Goal: Information Seeking & Learning: Learn about a topic

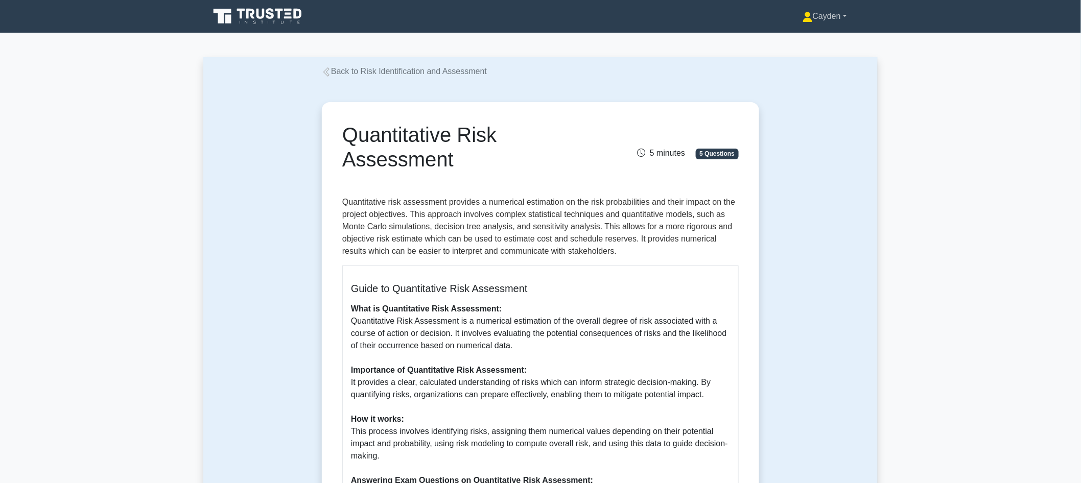
click at [803, 16] on icon at bounding box center [808, 17] width 10 height 10
click at [819, 43] on link "Profile" at bounding box center [819, 40] width 81 height 16
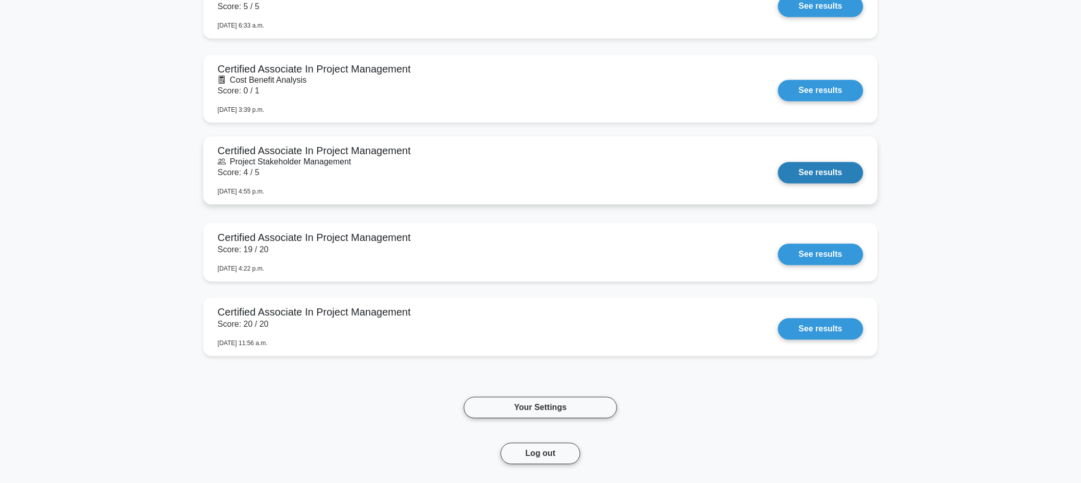
scroll to position [544, 0]
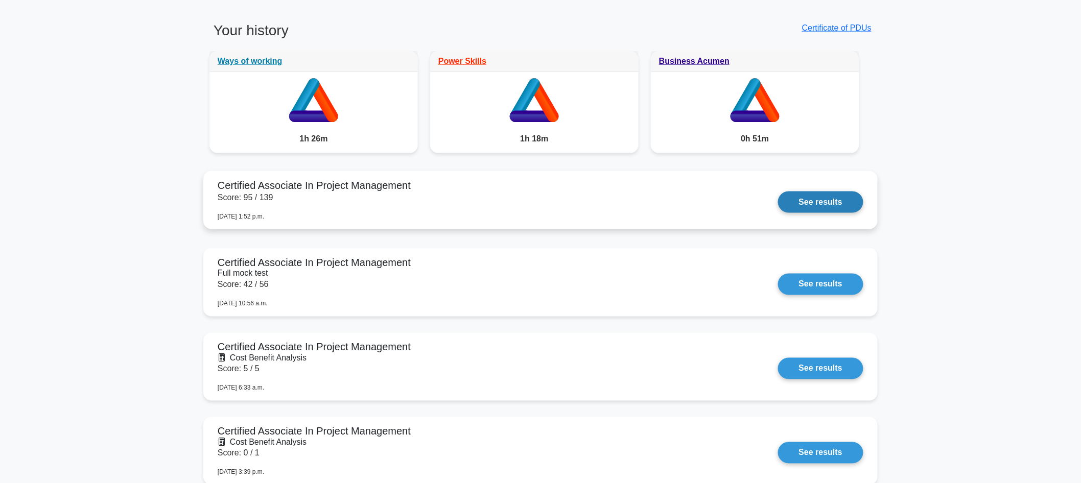
click at [841, 201] on link "See results" at bounding box center [820, 202] width 85 height 21
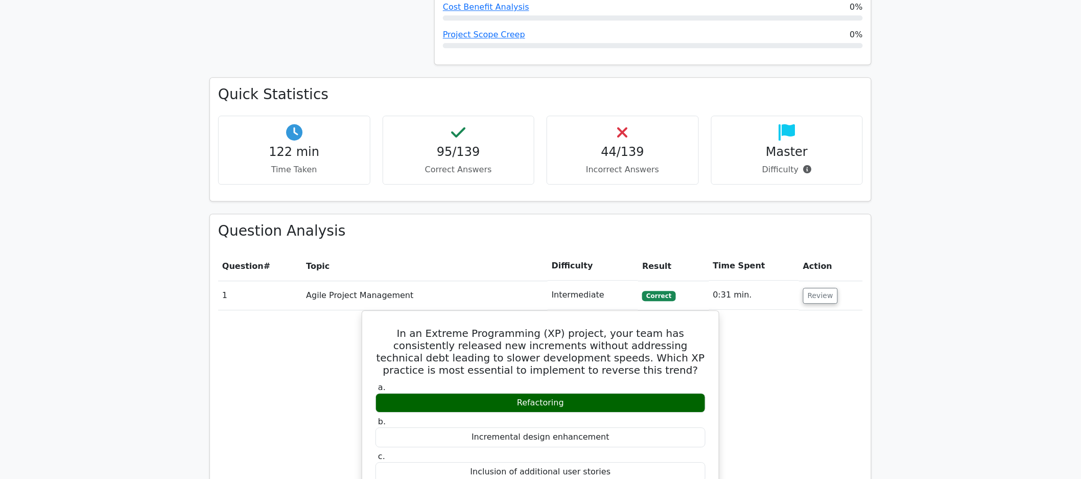
scroll to position [1063, 0]
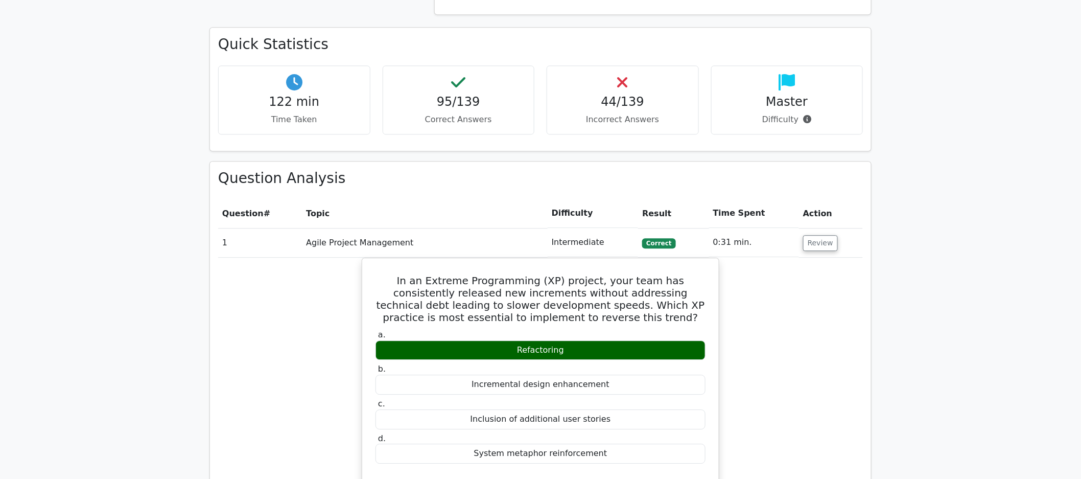
drag, startPoint x: 862, startPoint y: 281, endPoint x: 856, endPoint y: 273, distance: 9.1
click at [821, 245] on button "Review" at bounding box center [820, 243] width 35 height 16
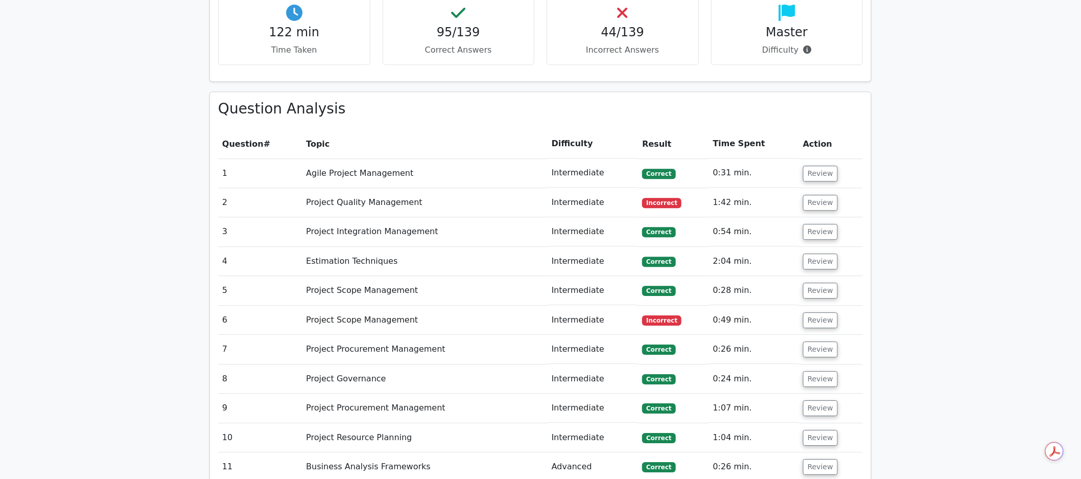
scroll to position [1135, 0]
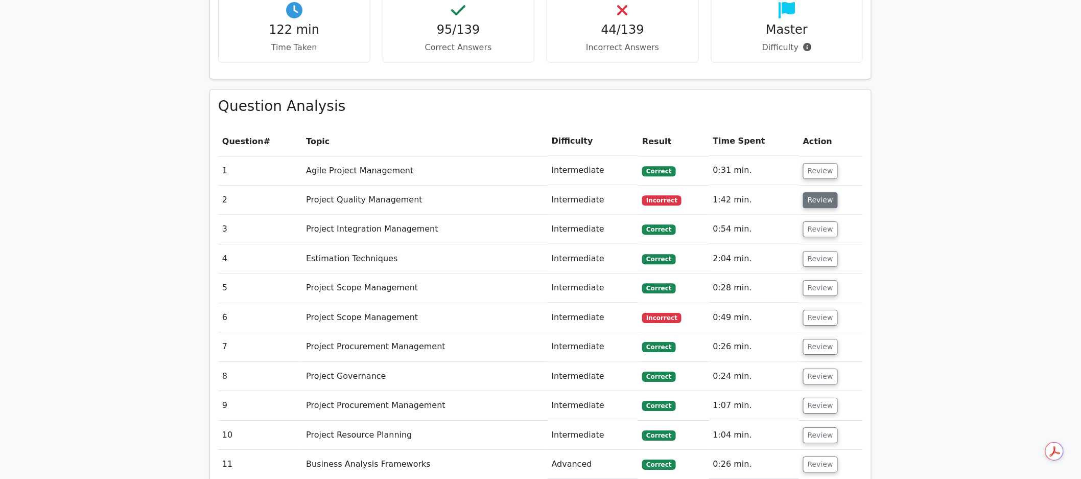
click at [818, 207] on button "Review" at bounding box center [820, 200] width 35 height 16
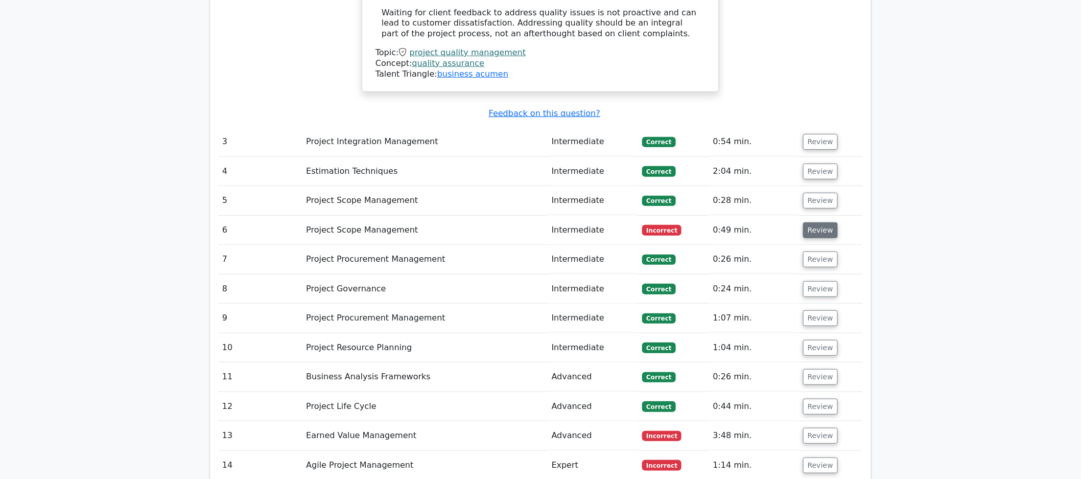
click at [823, 226] on button "Review" at bounding box center [820, 230] width 35 height 16
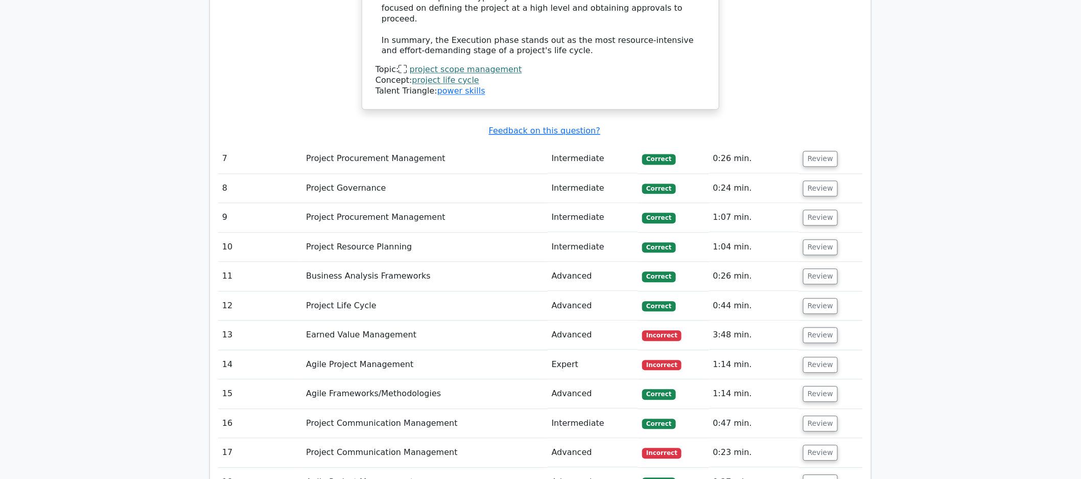
scroll to position [2543, 0]
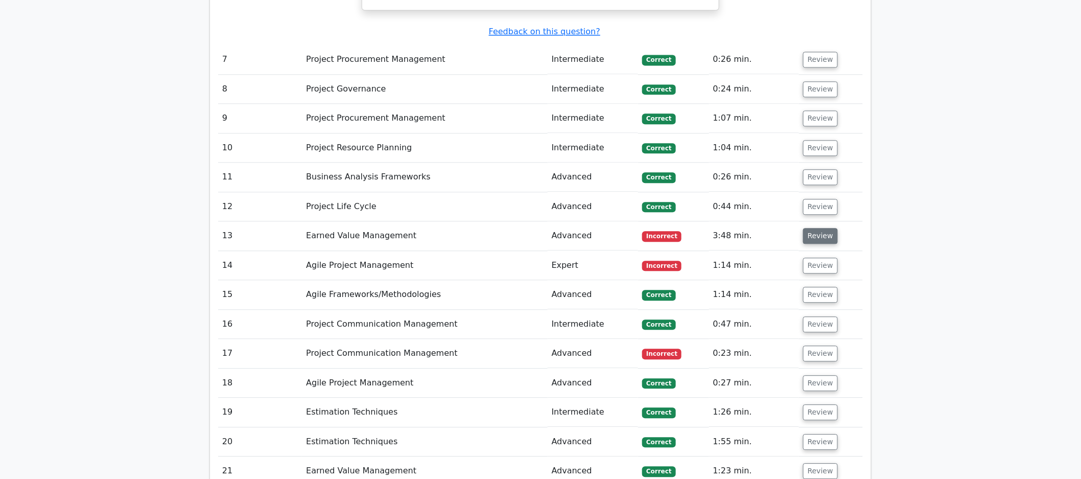
click at [806, 228] on button "Review" at bounding box center [820, 236] width 35 height 16
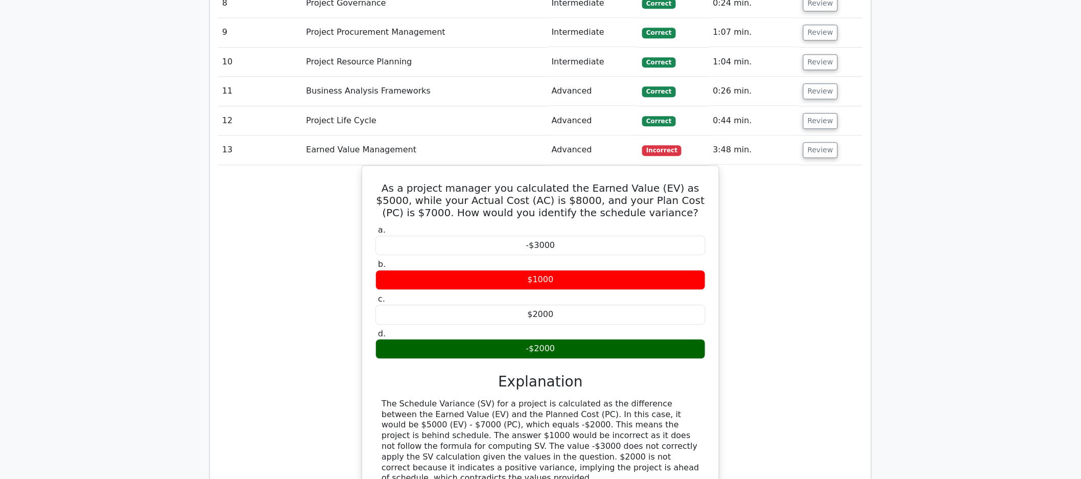
scroll to position [2857, 0]
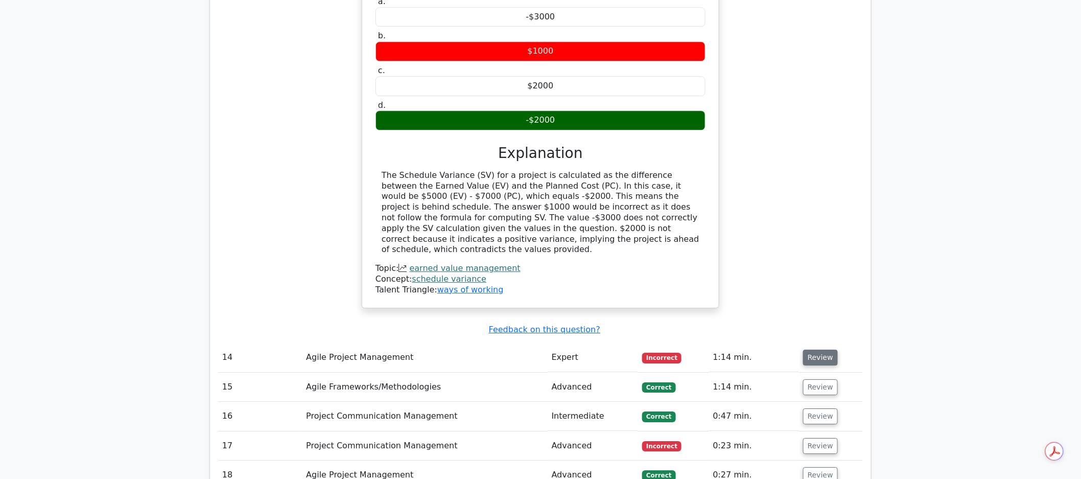
click at [822, 349] on button "Review" at bounding box center [820, 357] width 35 height 16
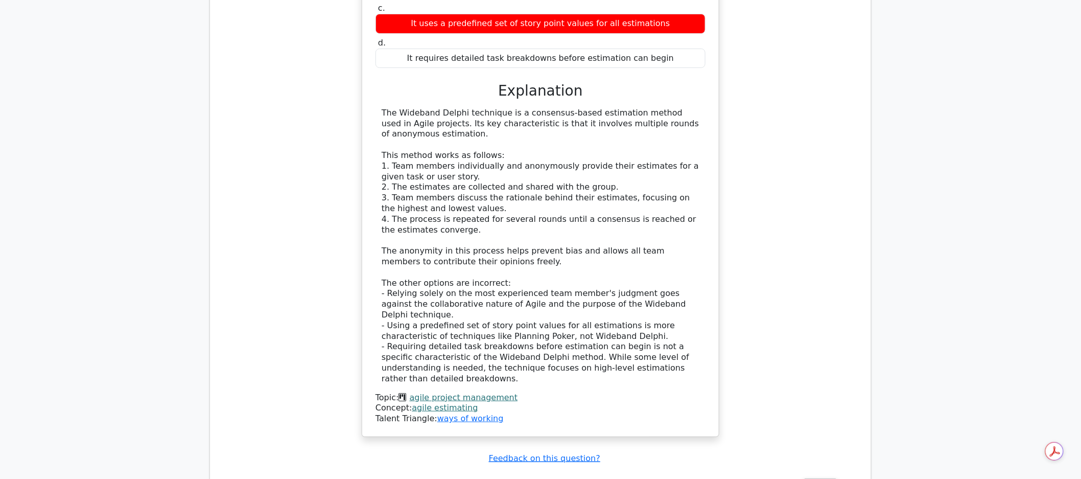
scroll to position [3646, 0]
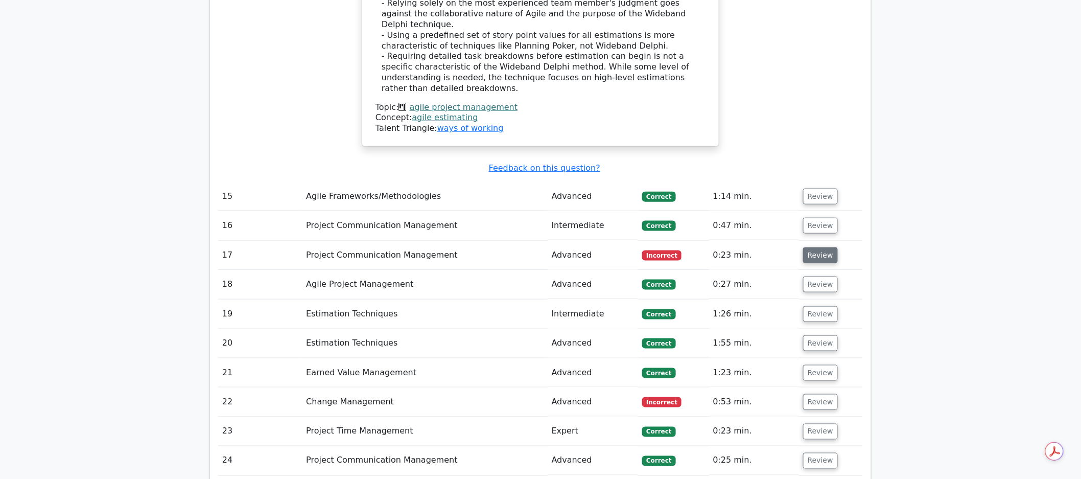
click at [820, 247] on button "Review" at bounding box center [820, 255] width 35 height 16
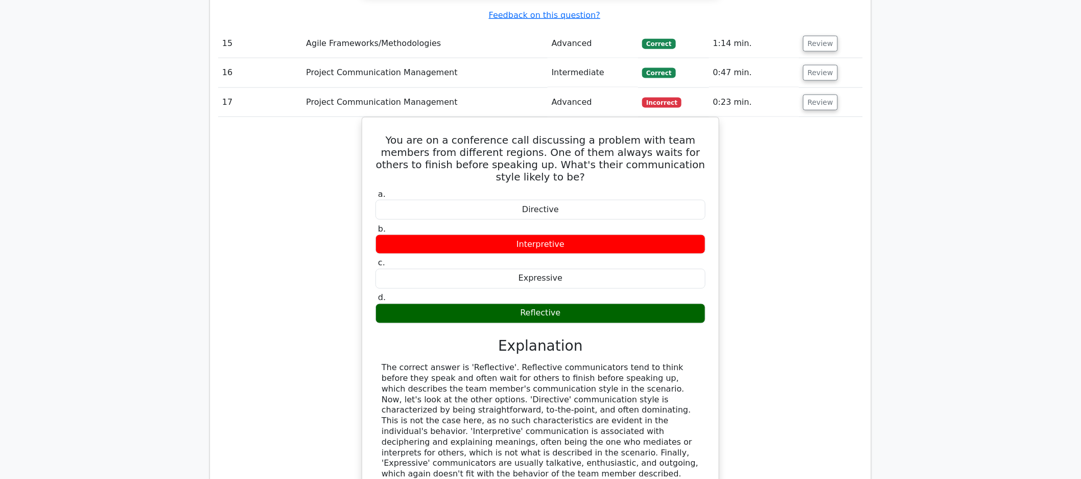
scroll to position [4177, 0]
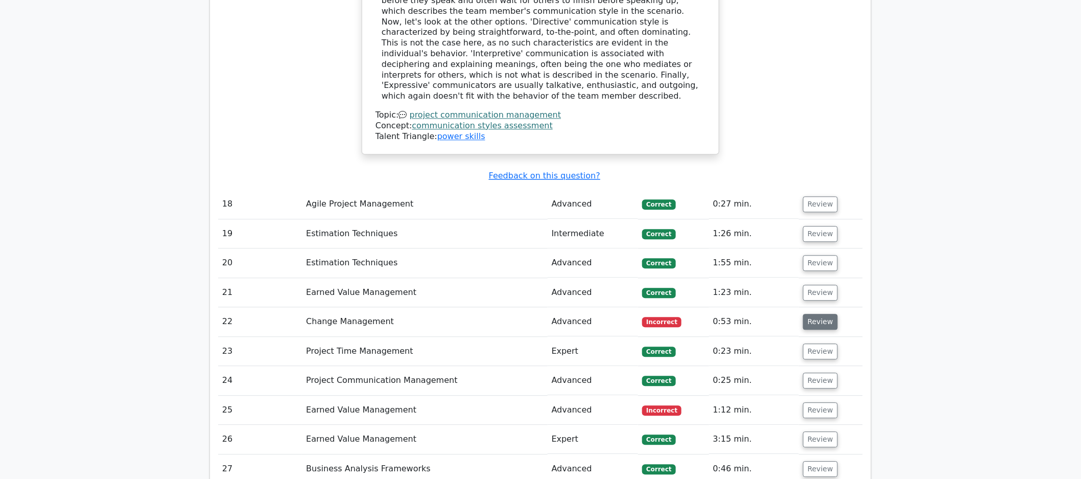
drag, startPoint x: 817, startPoint y: 227, endPoint x: 810, endPoint y: 227, distance: 7.2
click at [817, 314] on button "Review" at bounding box center [820, 322] width 35 height 16
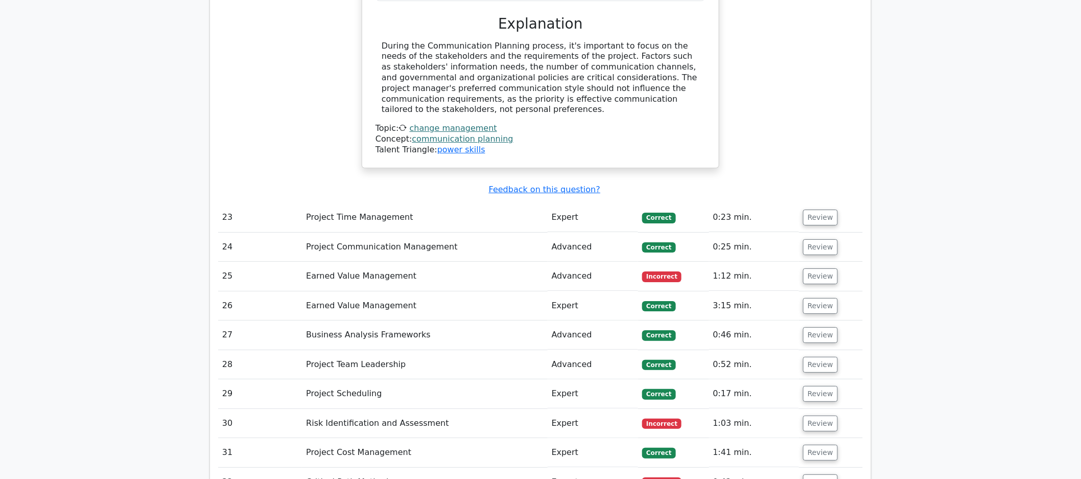
scroll to position [4749, 0]
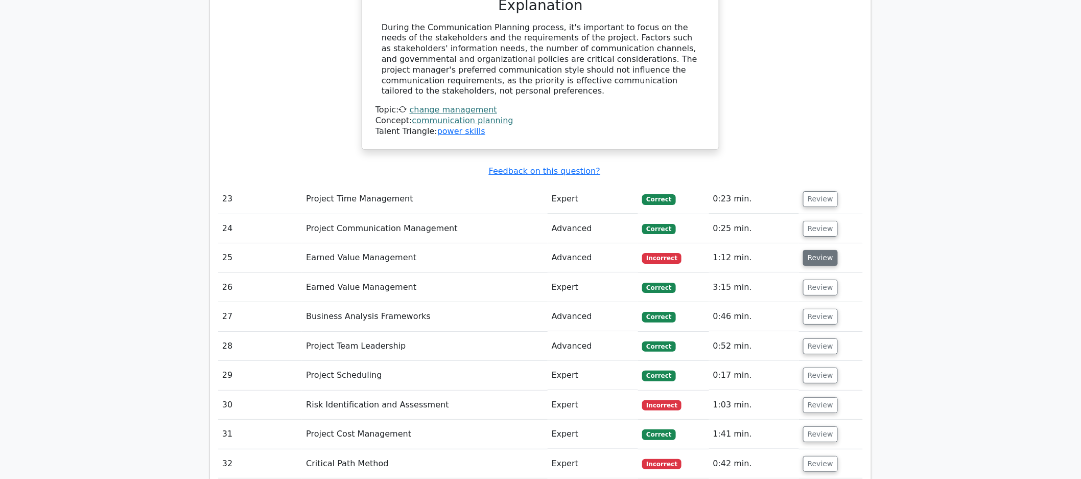
click at [811, 250] on button "Review" at bounding box center [820, 258] width 35 height 16
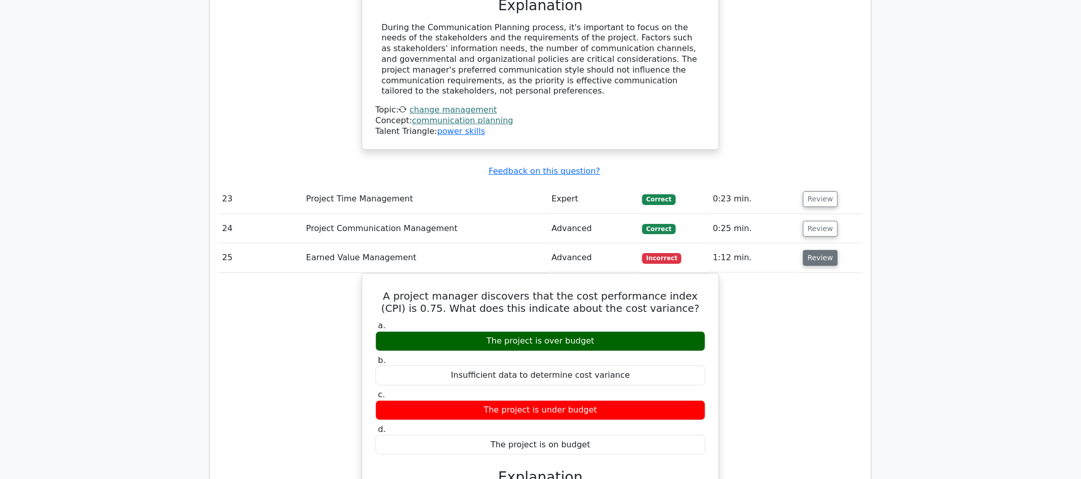
click at [823, 250] on button "Review" at bounding box center [820, 258] width 35 height 16
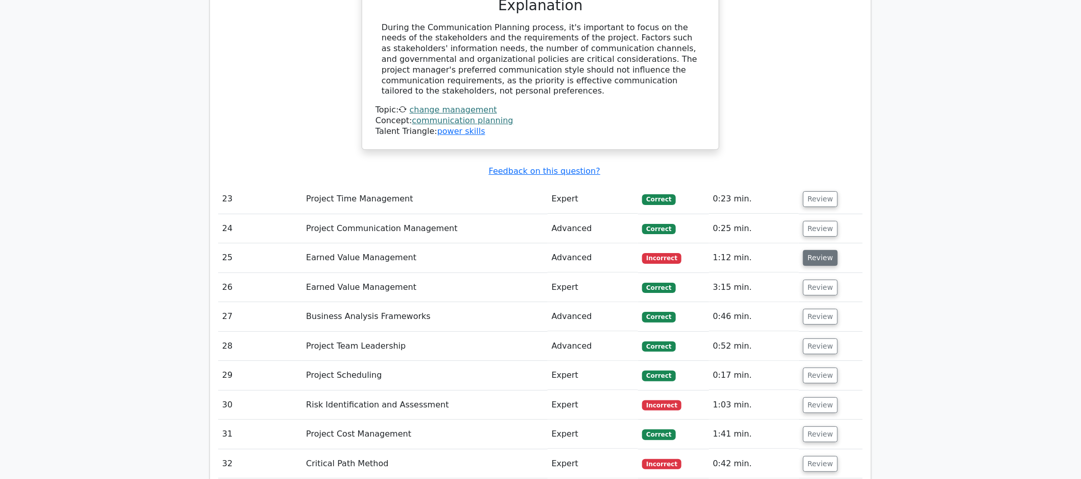
click at [823, 250] on button "Review" at bounding box center [820, 258] width 35 height 16
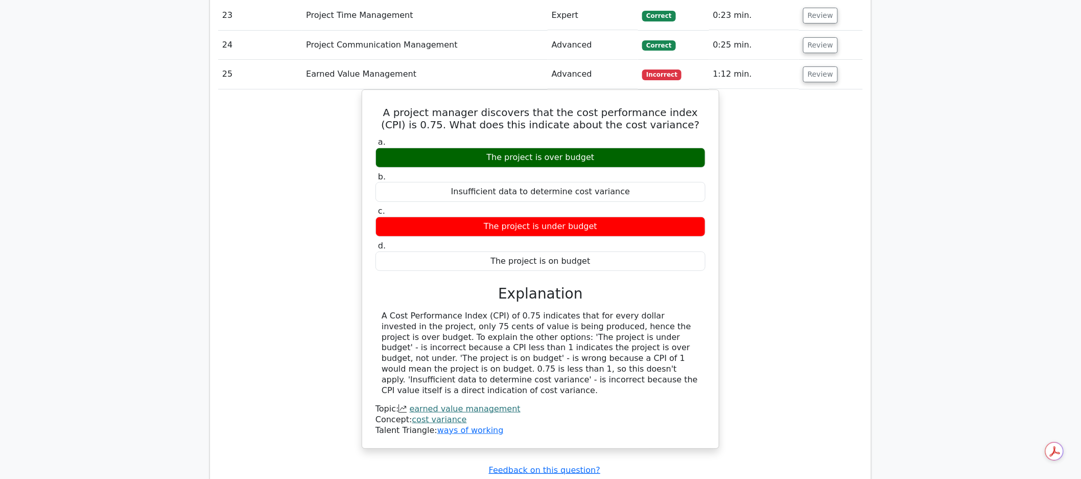
scroll to position [5056, 0]
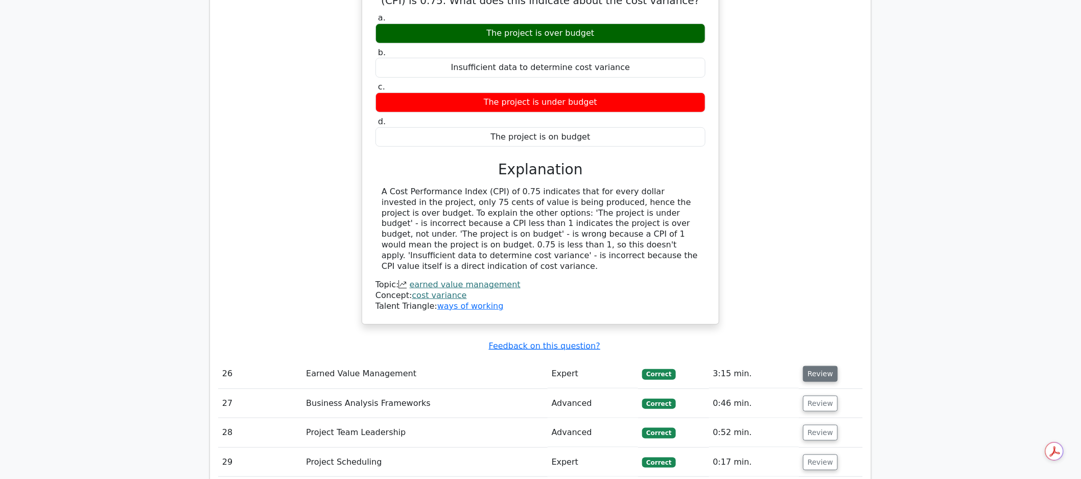
click at [814, 366] on button "Review" at bounding box center [820, 374] width 35 height 16
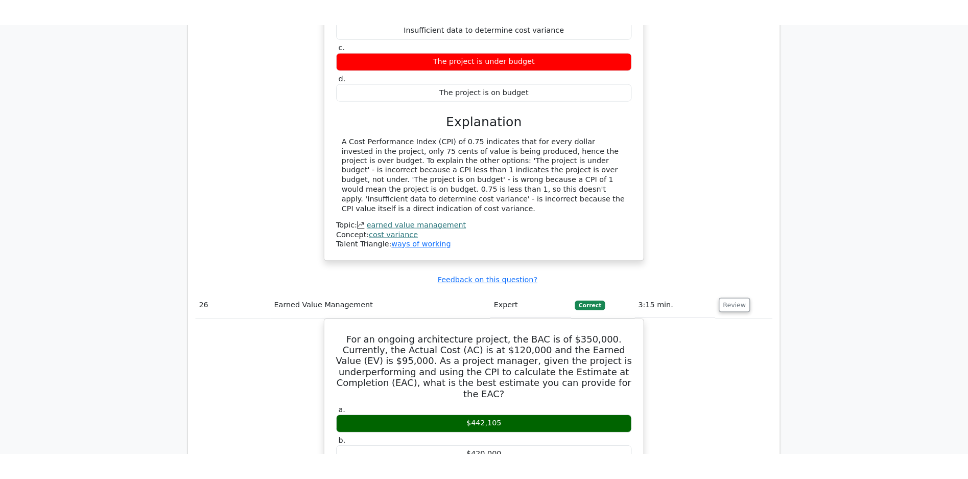
scroll to position [5253, 0]
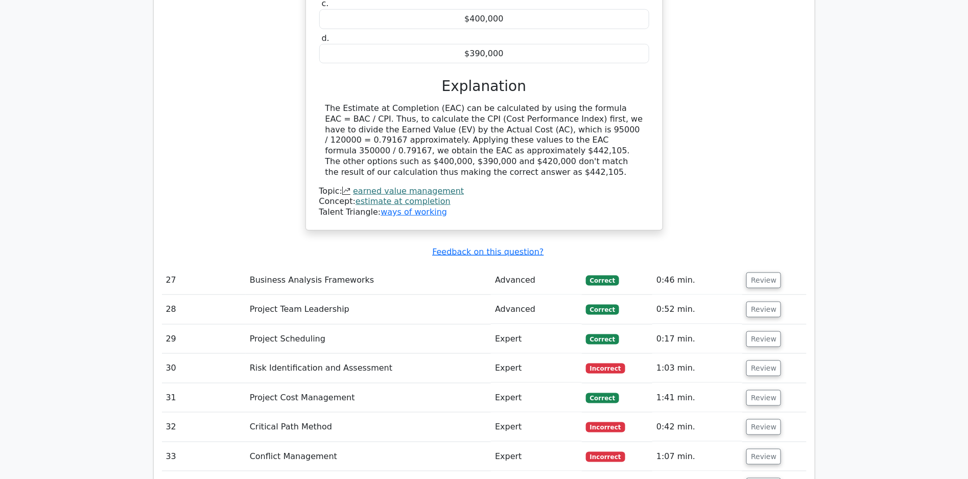
scroll to position [5615, 0]
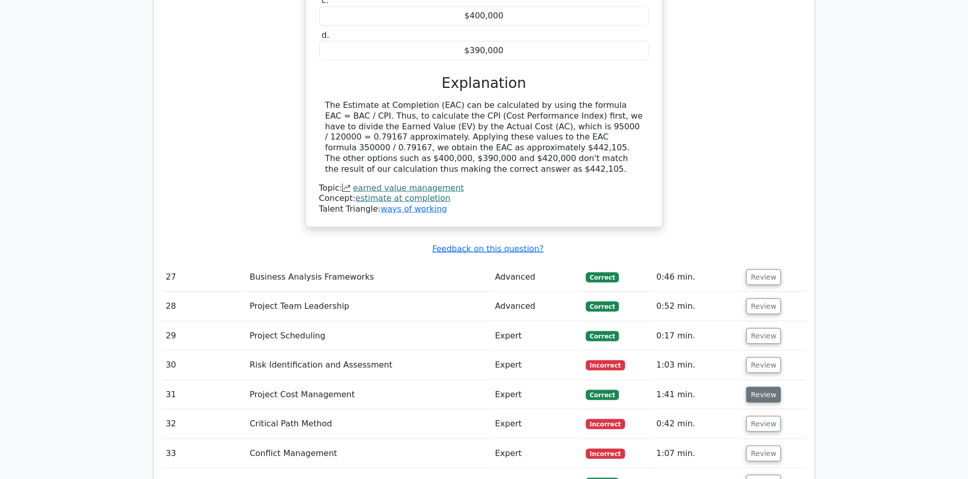
click at [769, 387] on button "Review" at bounding box center [764, 395] width 35 height 16
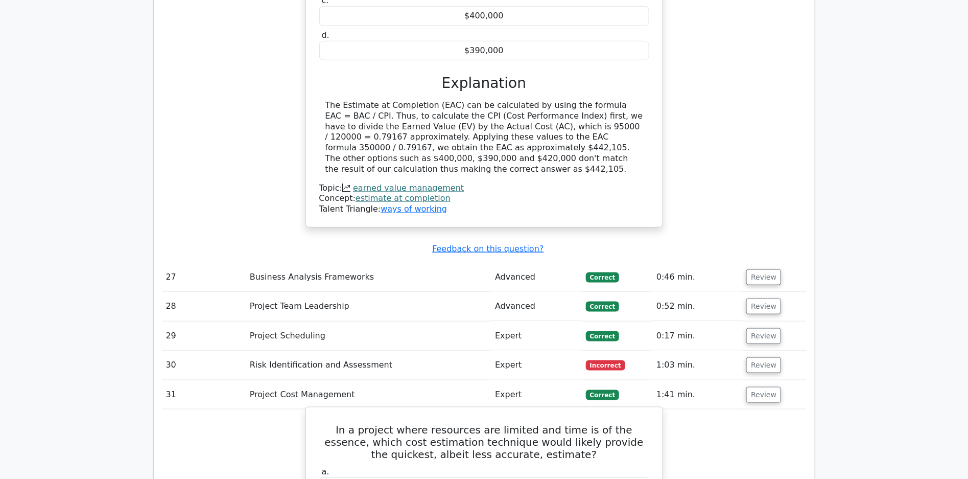
scroll to position [5720, 0]
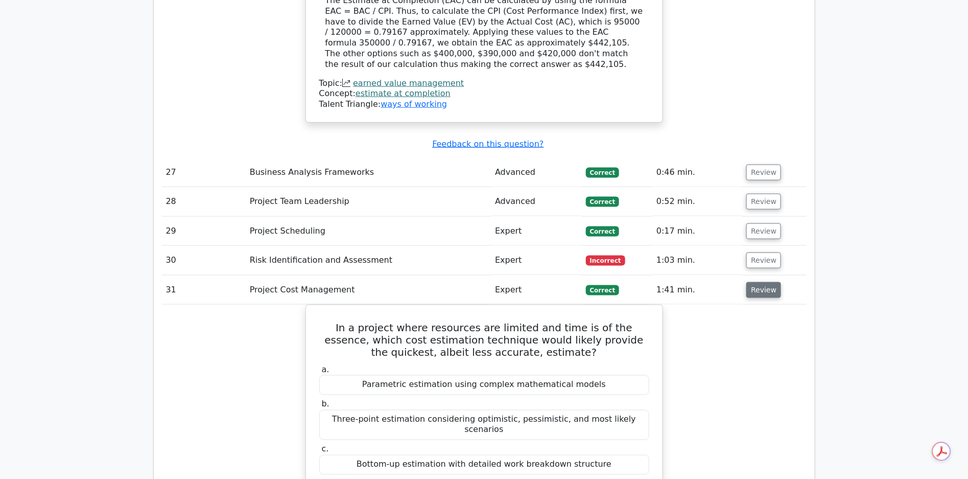
click at [767, 282] on button "Review" at bounding box center [764, 290] width 35 height 16
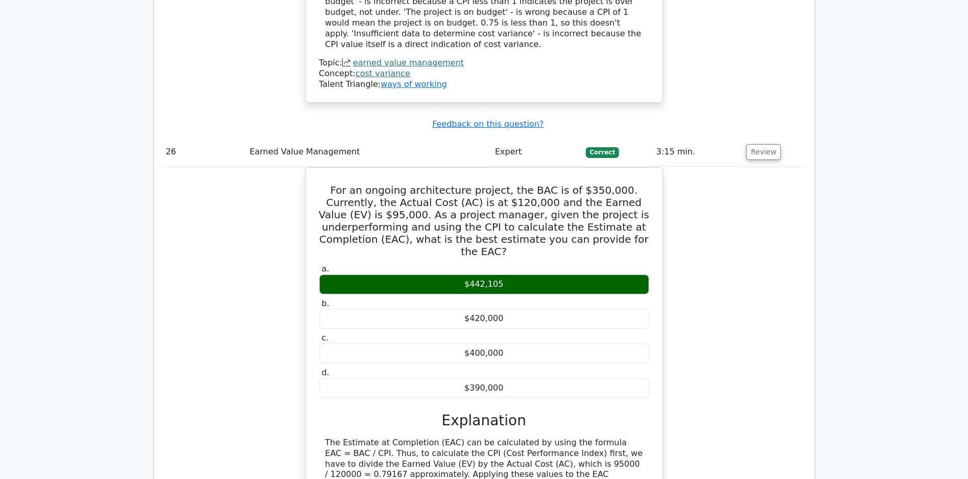
scroll to position [5521, 0]
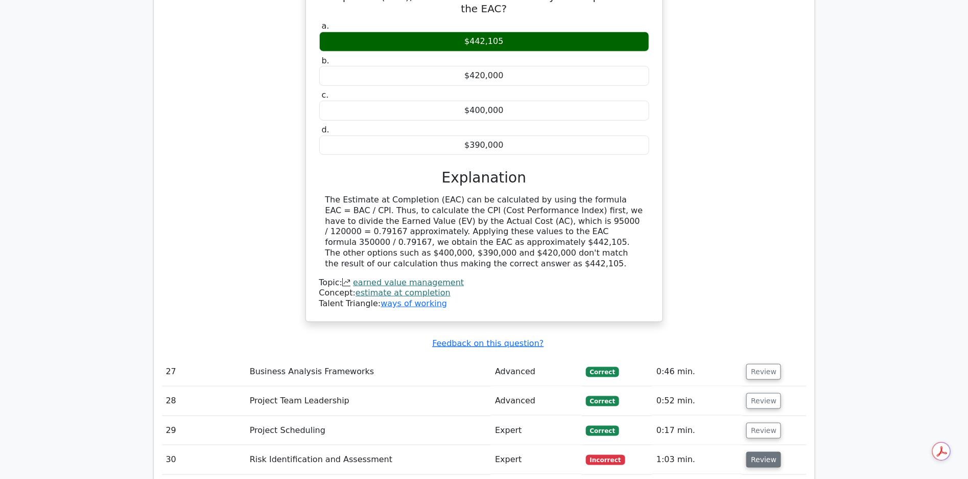
click at [757, 452] on button "Review" at bounding box center [764, 460] width 35 height 16
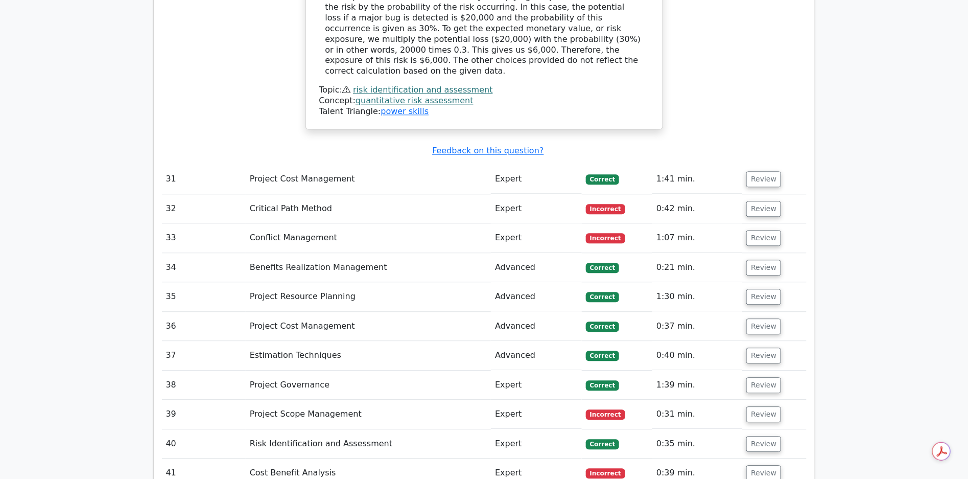
scroll to position [6273, 0]
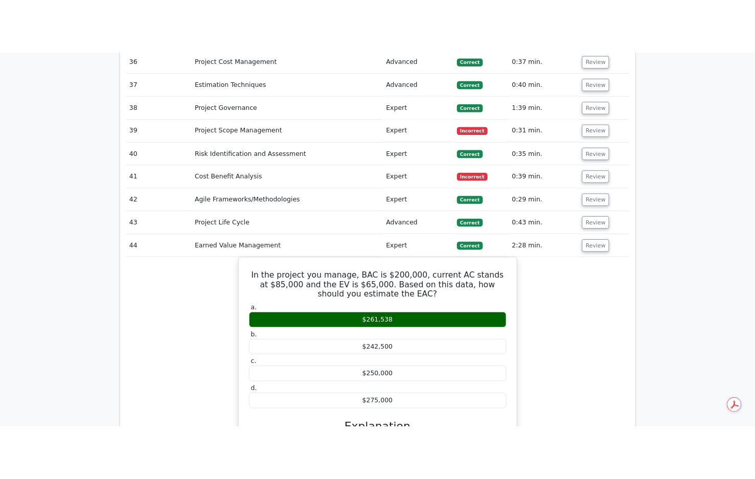
scroll to position [6570, 0]
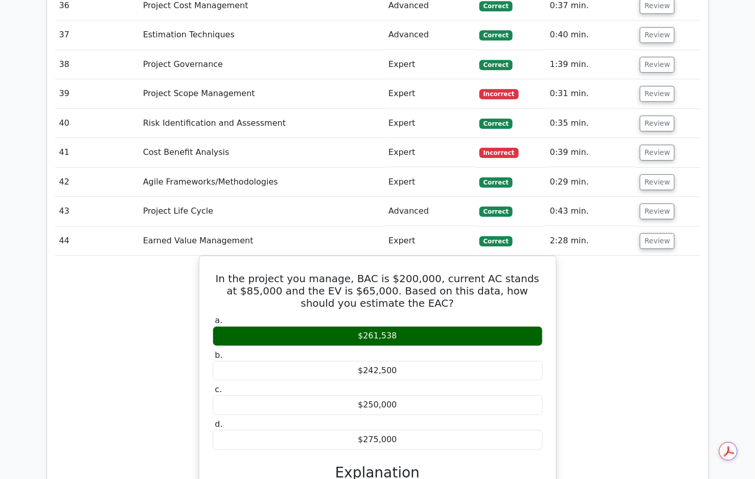
click at [143, 255] on div "In the project you manage, BAC is $200,000, current AC stands at $85,000 and th…" at bounding box center [377, 441] width 645 height 373
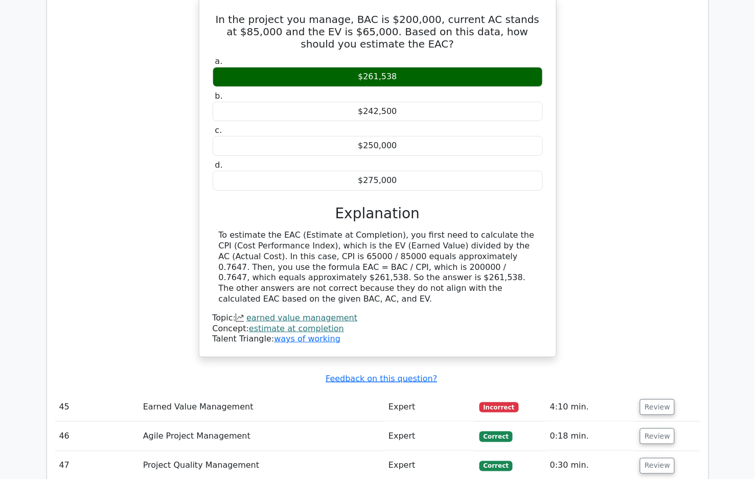
scroll to position [6838, 0]
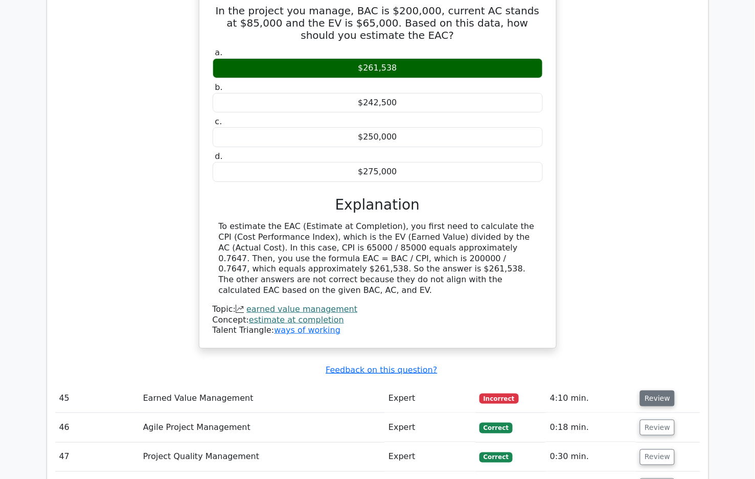
click at [645, 390] on button "Review" at bounding box center [657, 398] width 35 height 16
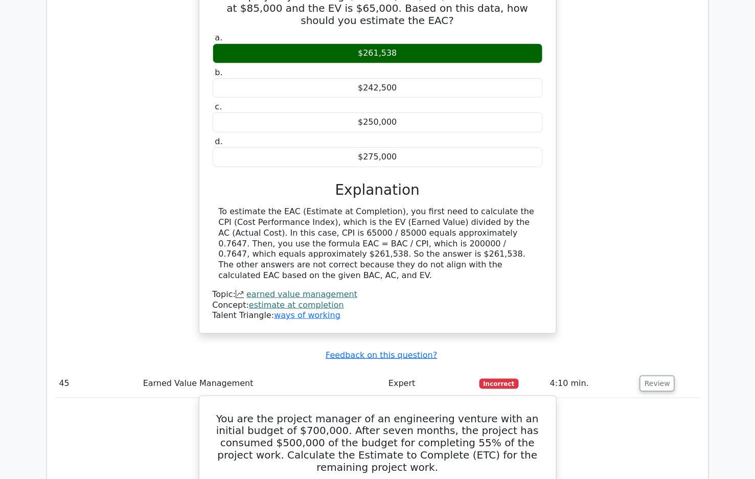
scroll to position [7050, 0]
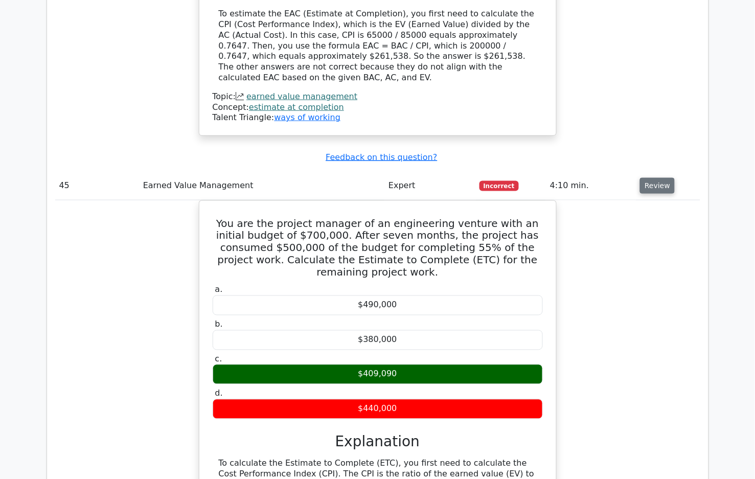
click at [647, 178] on button "Review" at bounding box center [657, 186] width 35 height 16
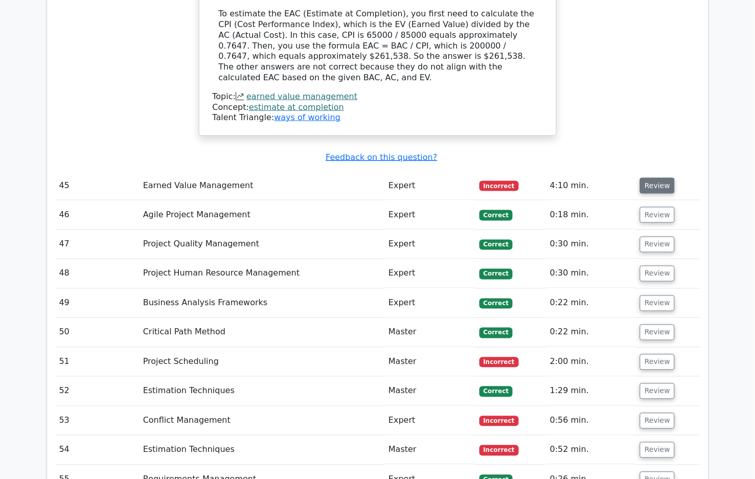
scroll to position [7048, 0]
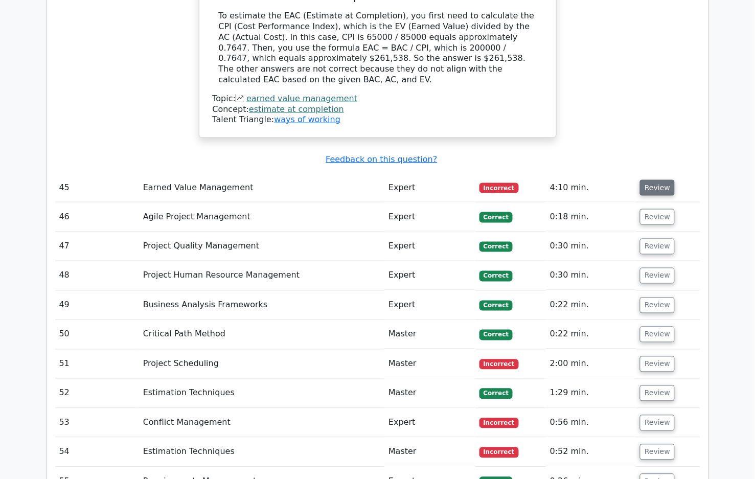
click at [647, 180] on button "Review" at bounding box center [657, 188] width 35 height 16
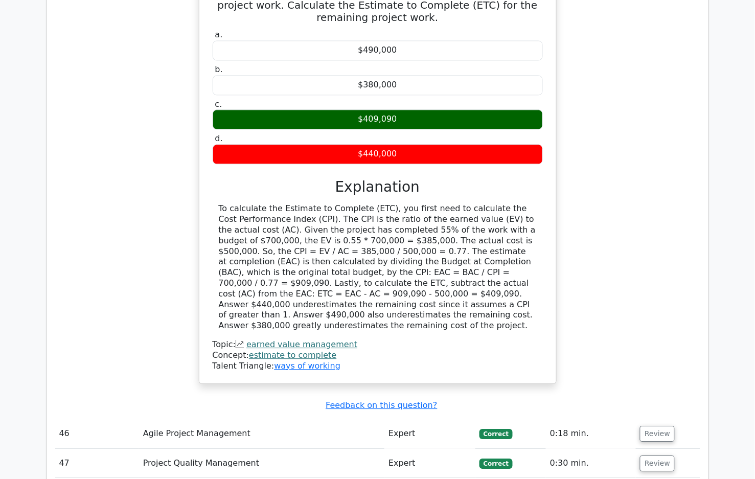
scroll to position [7376, 0]
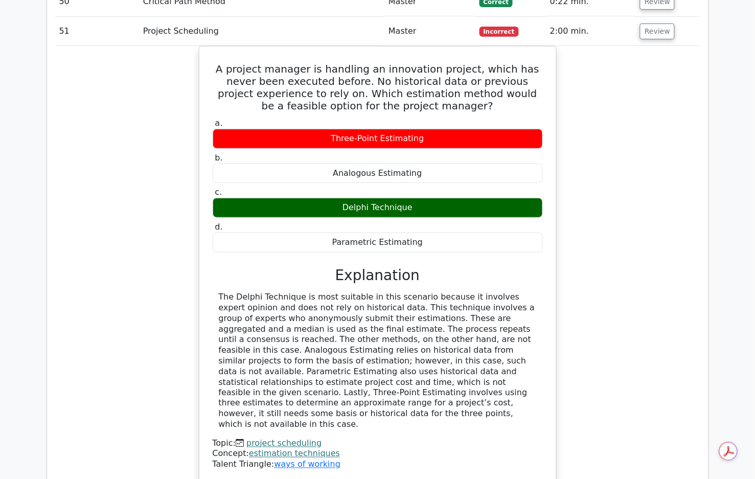
scroll to position [7910, 0]
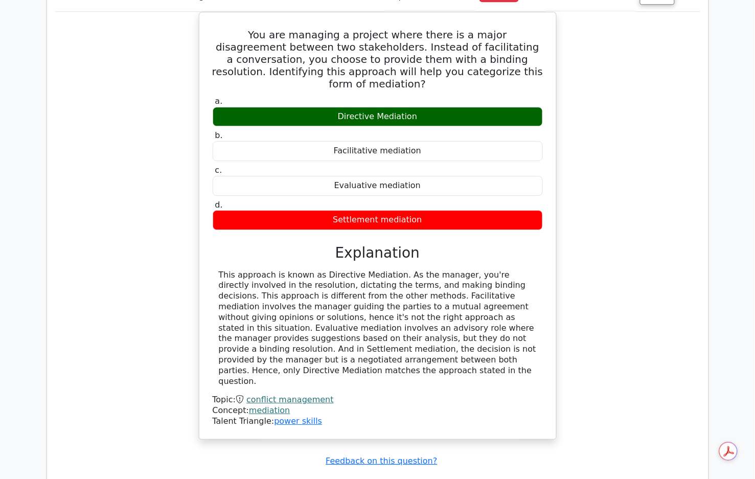
scroll to position [8548, 0]
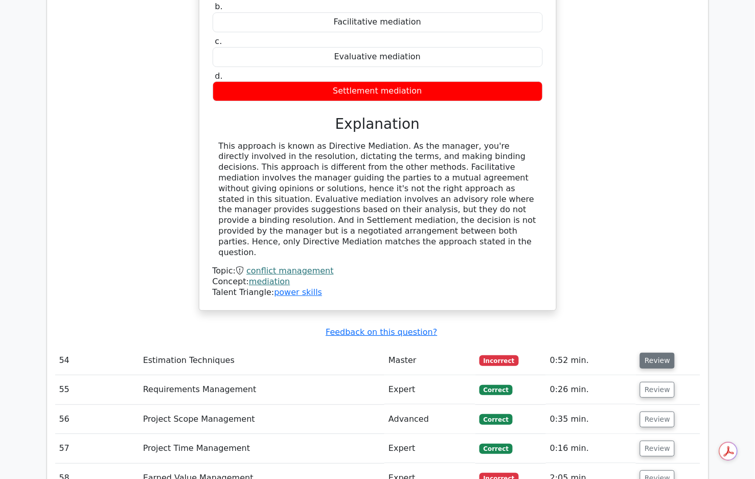
click at [669, 353] on button "Review" at bounding box center [657, 361] width 35 height 16
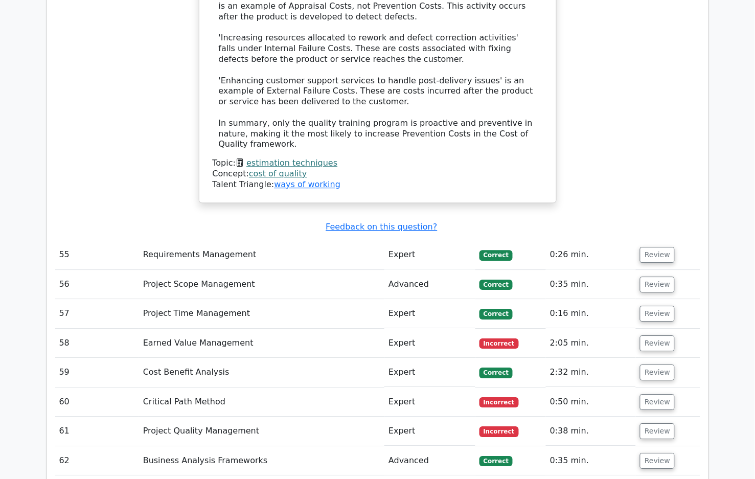
scroll to position [9083, 0]
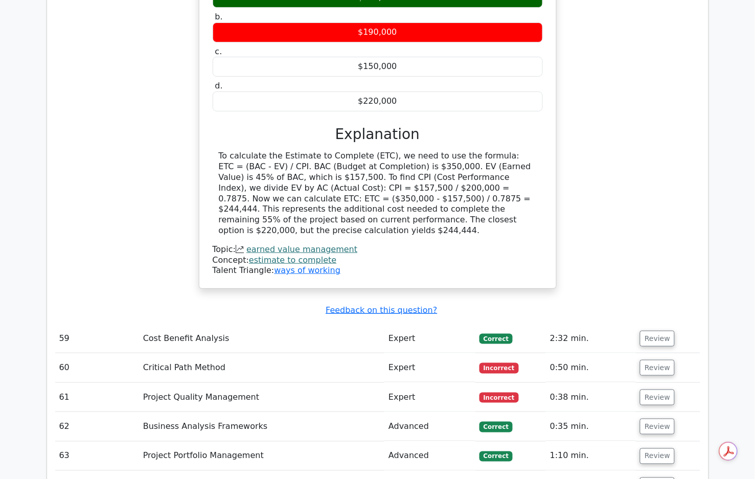
scroll to position [9766, 0]
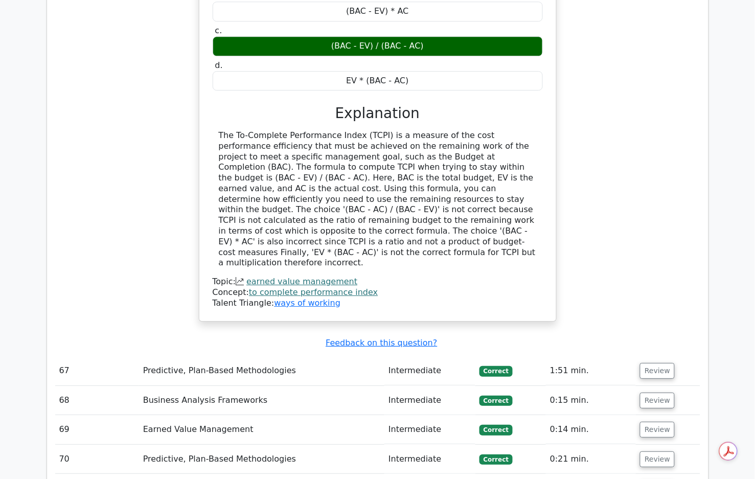
scroll to position [10425, 0]
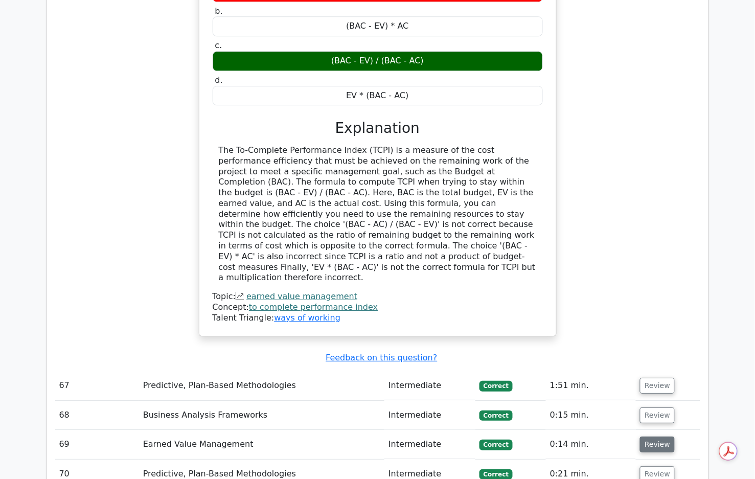
click at [648, 436] on button "Review" at bounding box center [657, 444] width 35 height 16
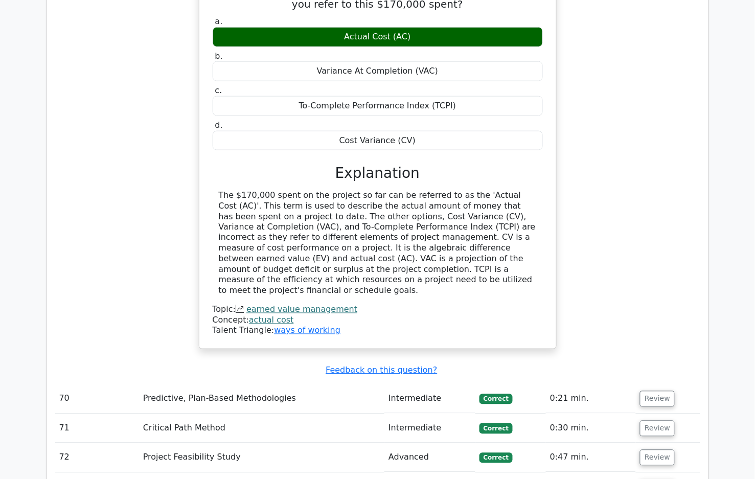
scroll to position [10931, 0]
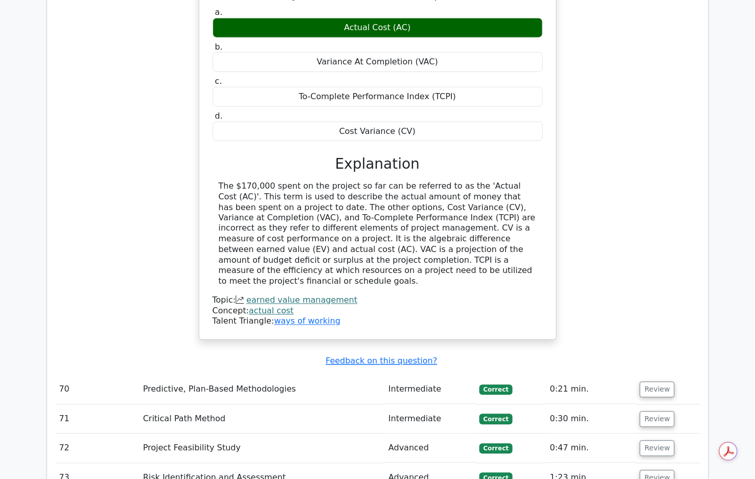
scroll to position [10945, 0]
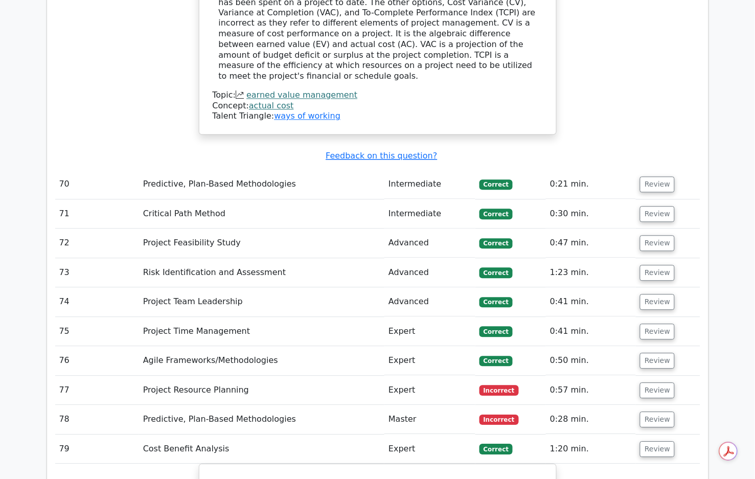
scroll to position [11148, 0]
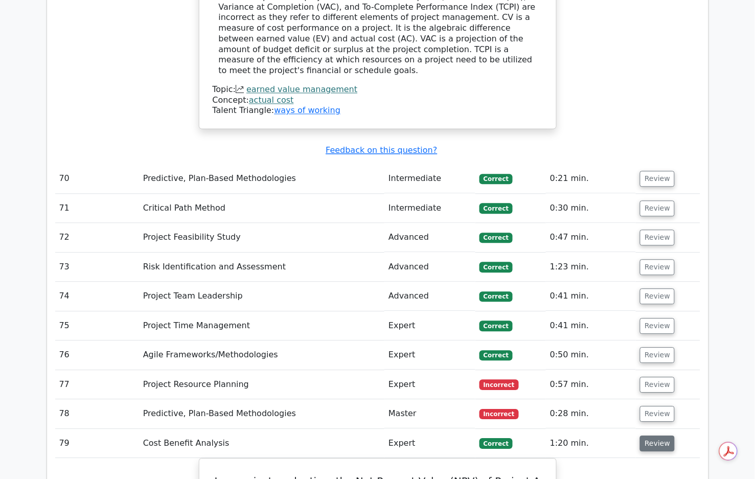
click at [650, 436] on button "Review" at bounding box center [657, 444] width 35 height 16
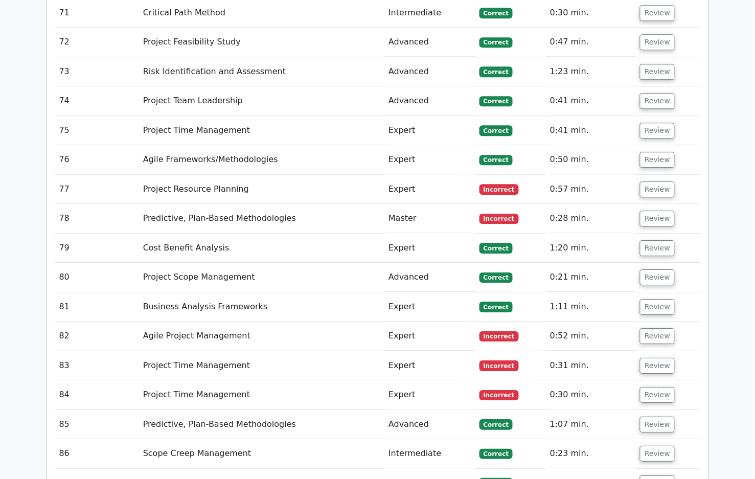
scroll to position [11350, 0]
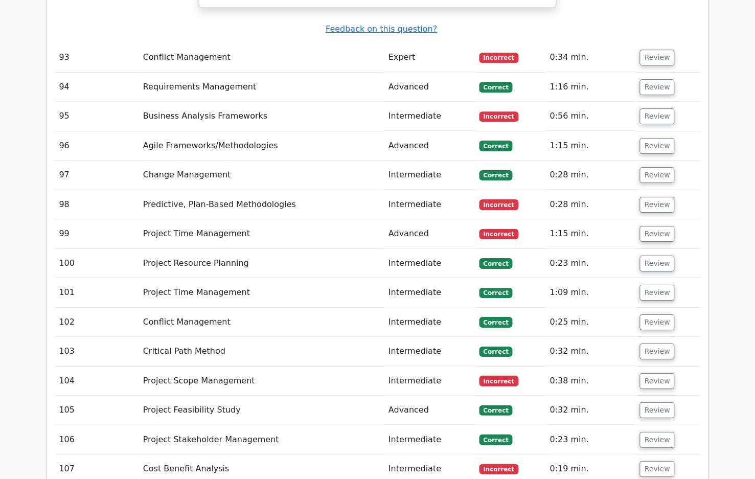
scroll to position [12369, 0]
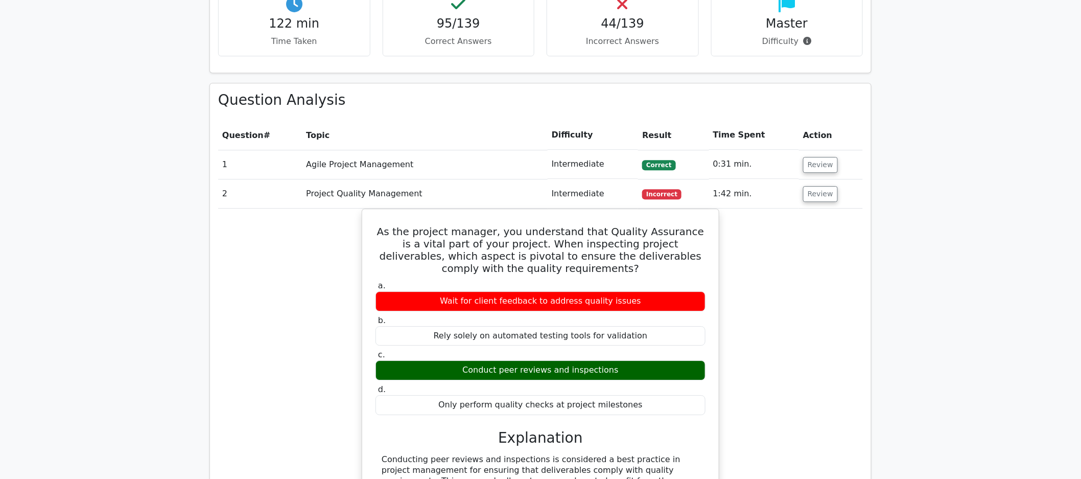
scroll to position [1242, 0]
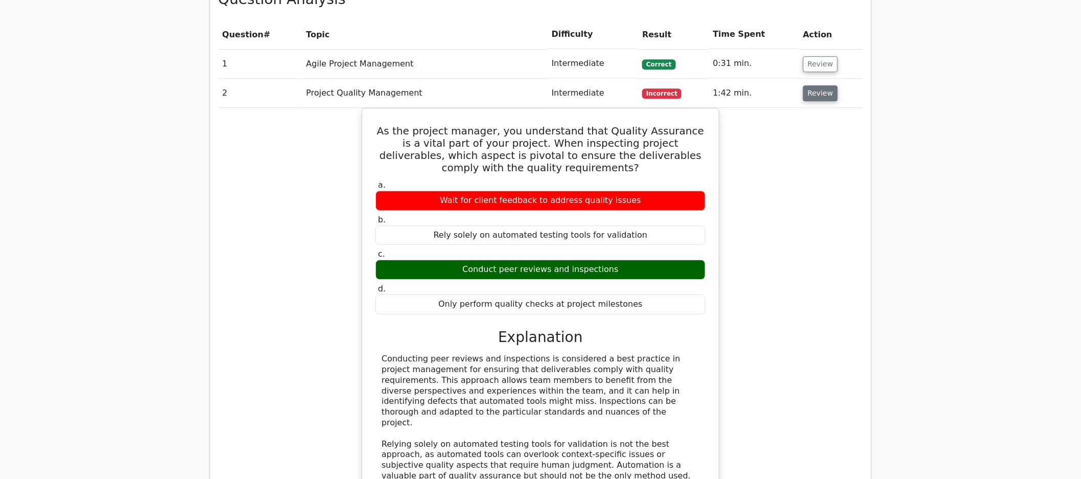
click at [812, 97] on button "Review" at bounding box center [820, 93] width 35 height 16
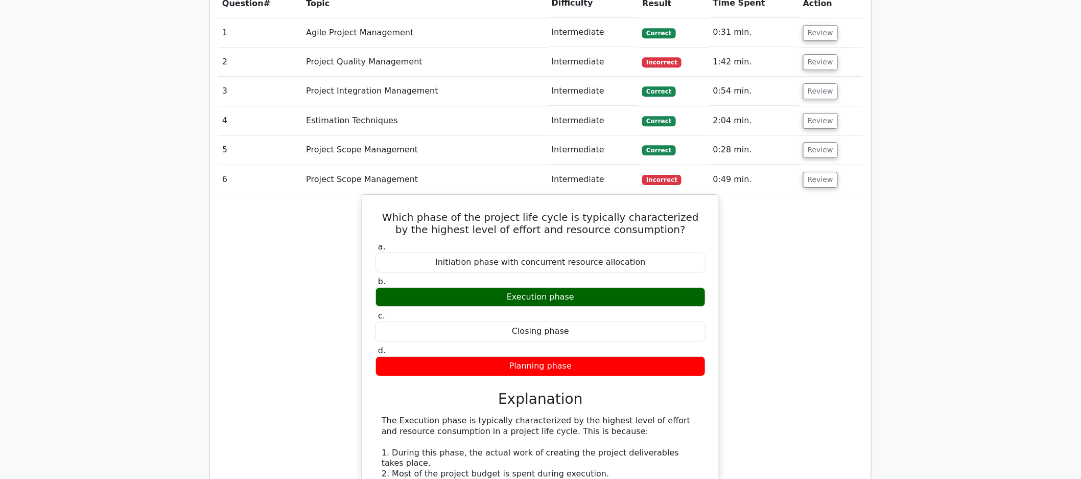
scroll to position [1272, 0]
click at [803, 188] on button "Review" at bounding box center [820, 180] width 35 height 16
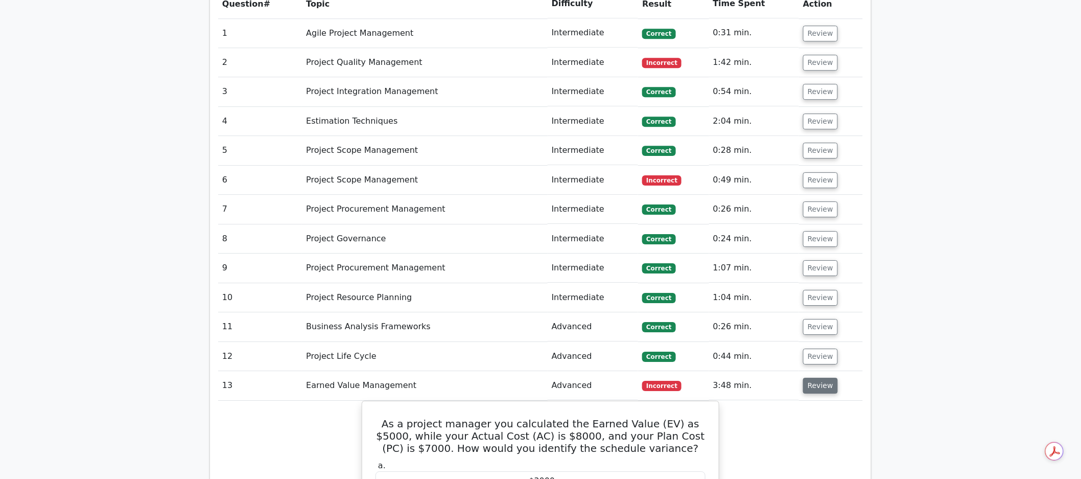
click at [816, 387] on button "Review" at bounding box center [820, 386] width 35 height 16
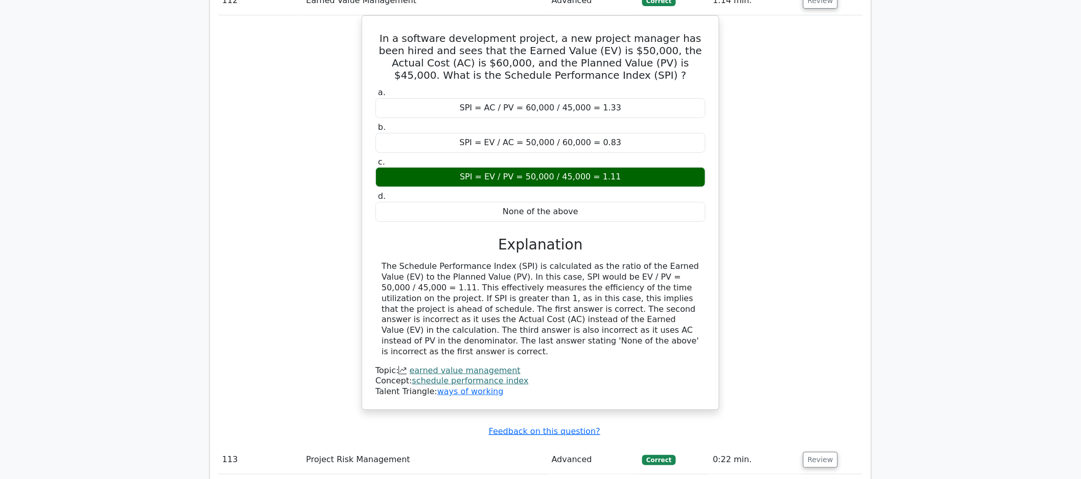
scroll to position [12069, 0]
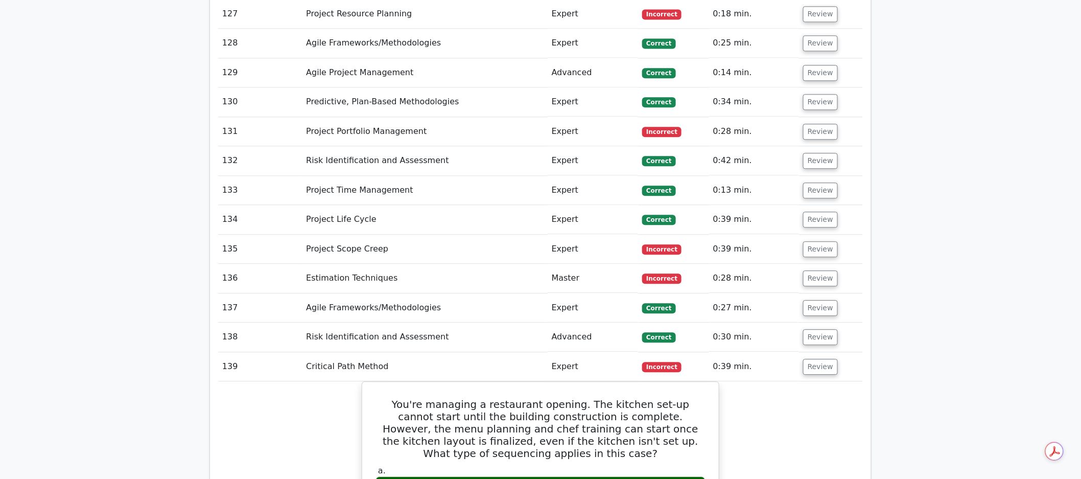
scroll to position [12311, 0]
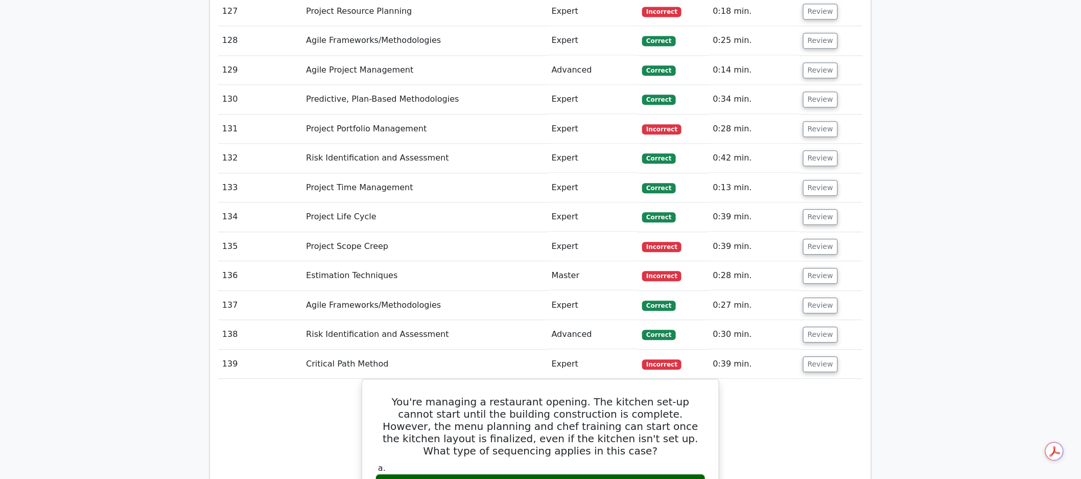
click at [821, 356] on button "Review" at bounding box center [820, 364] width 35 height 16
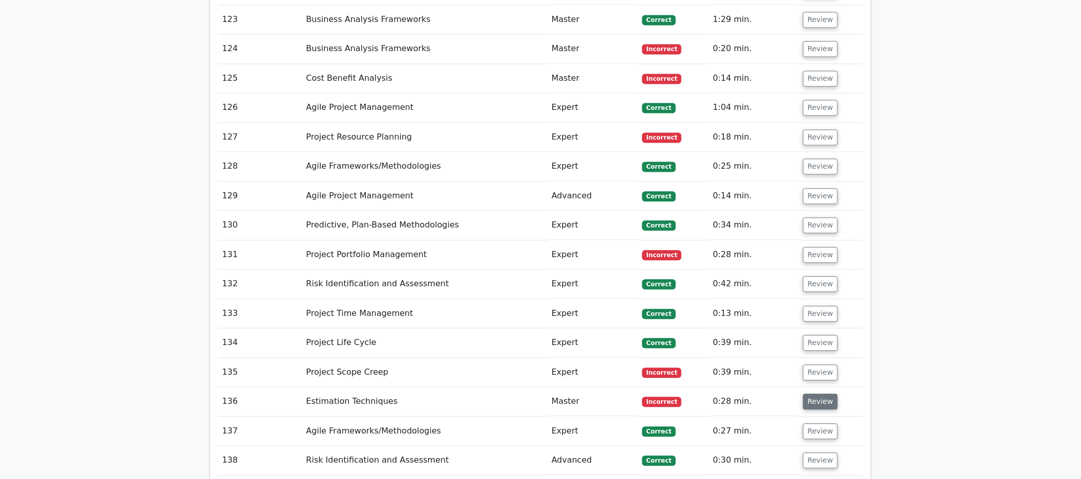
click at [814, 393] on button "Review" at bounding box center [820, 401] width 35 height 16
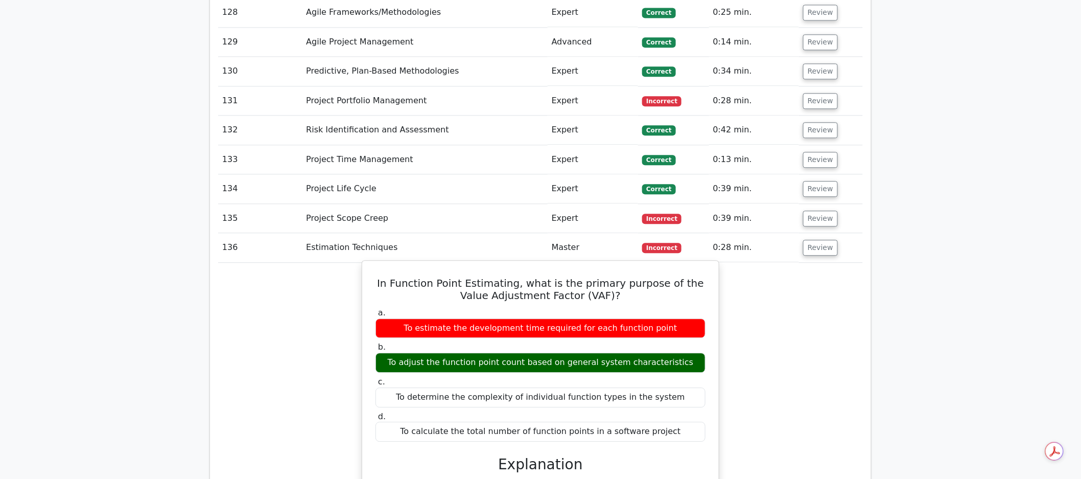
scroll to position [12393, 0]
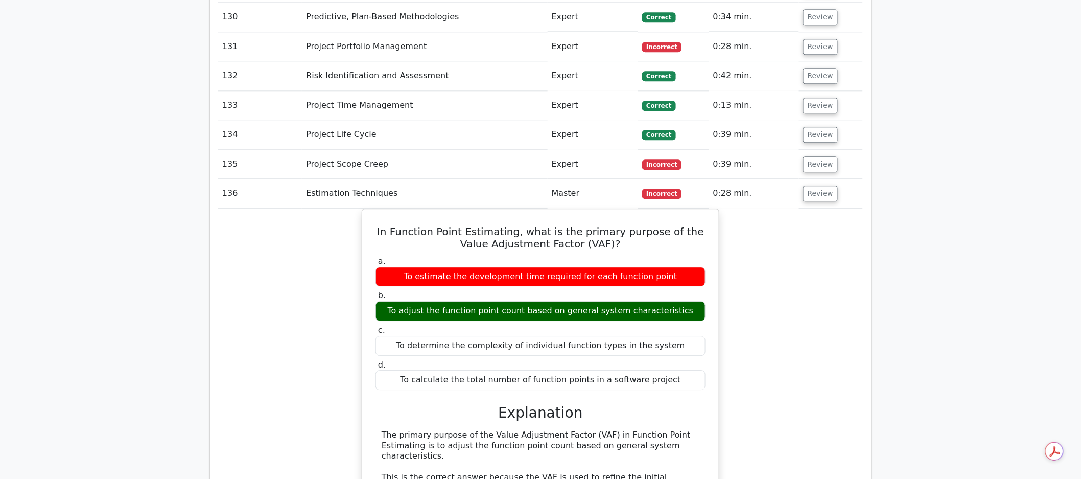
click at [732, 292] on div "In Function Point Estimating, what is the primary purpose of the Value Adjustme…" at bounding box center [540, 478] width 645 height 541
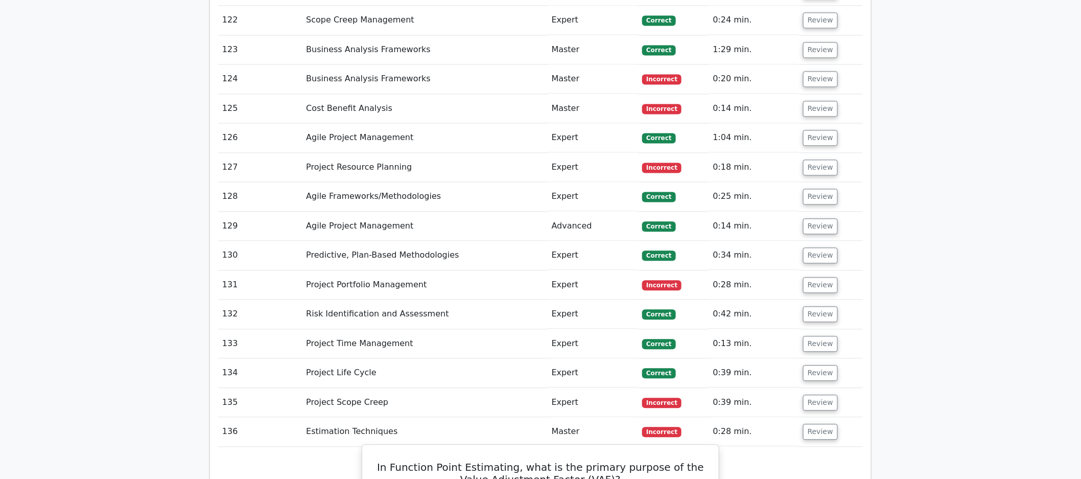
scroll to position [12146, 0]
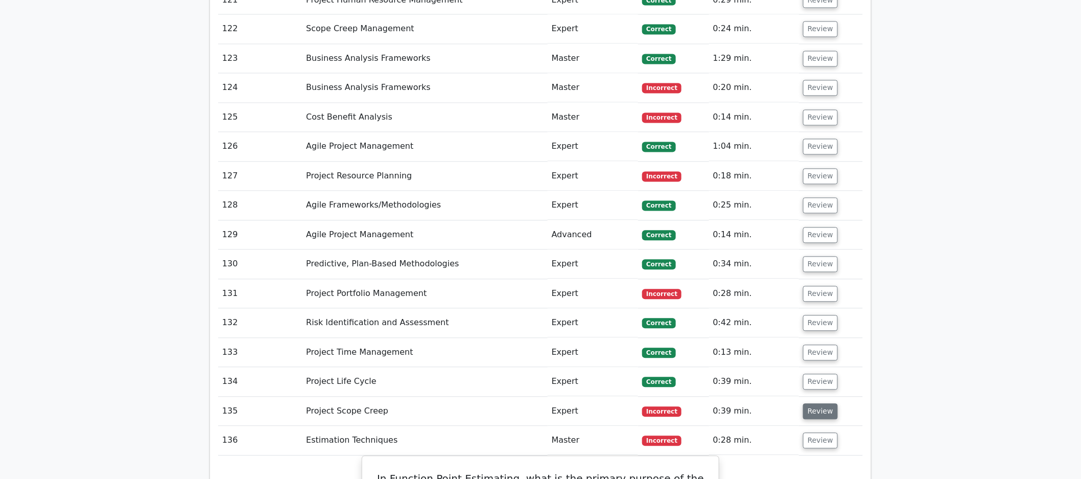
click at [810, 404] on button "Review" at bounding box center [820, 412] width 35 height 16
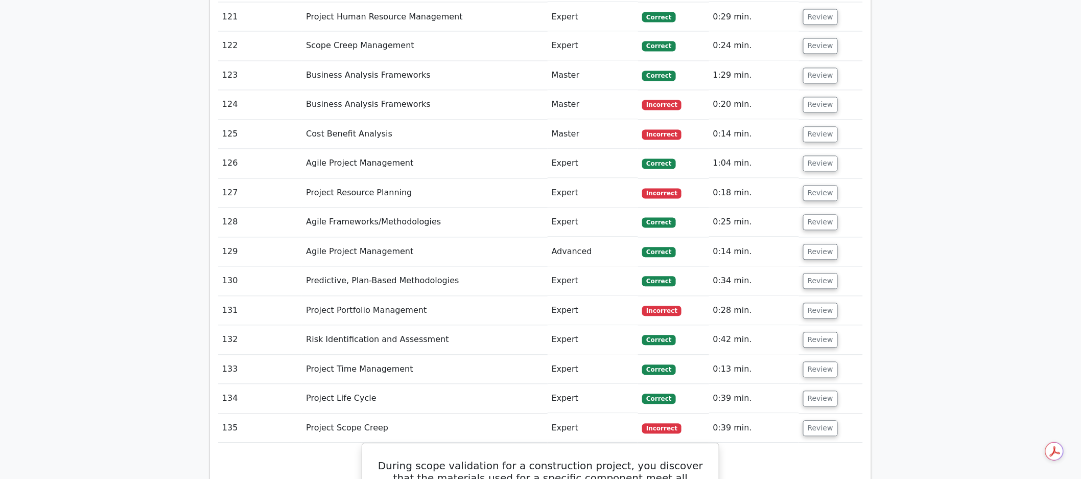
scroll to position [12056, 0]
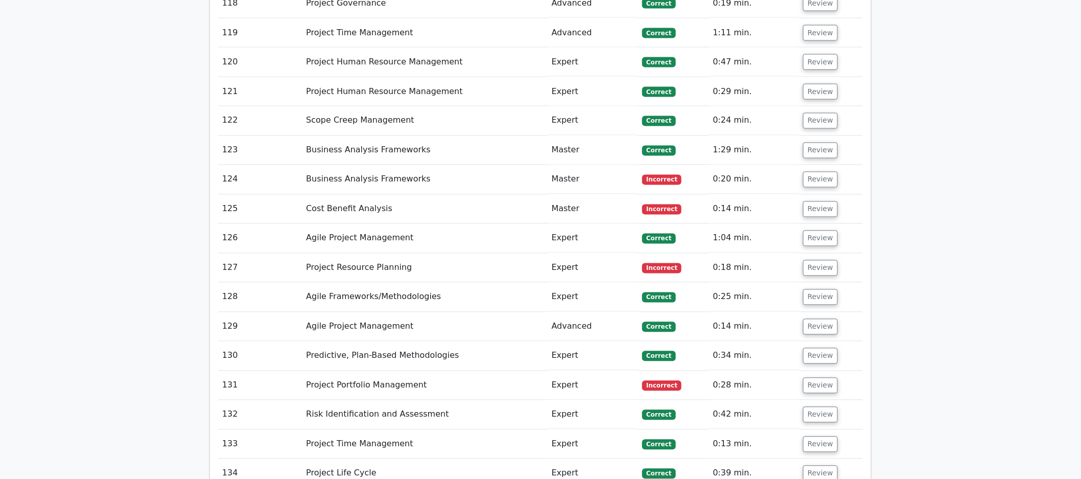
scroll to position [12052, 0]
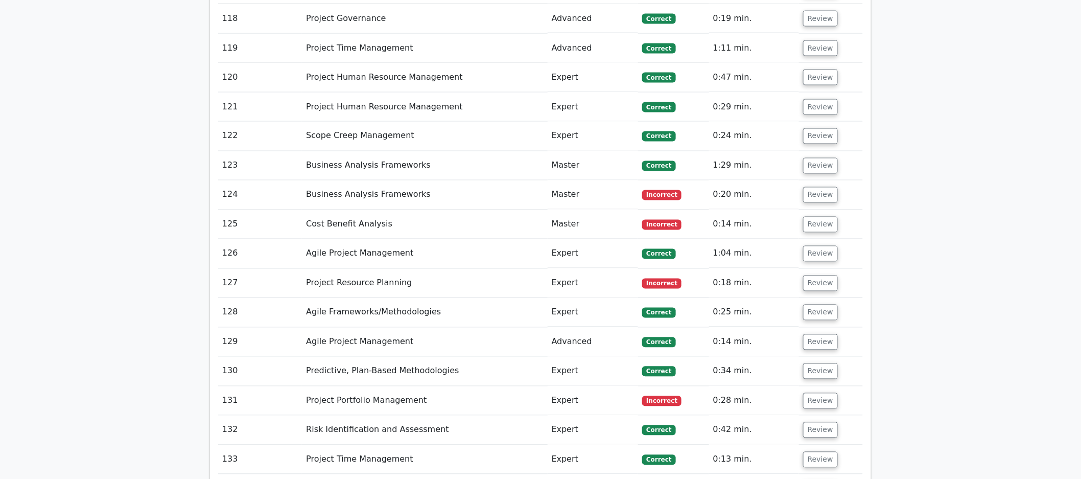
scroll to position [12036, 0]
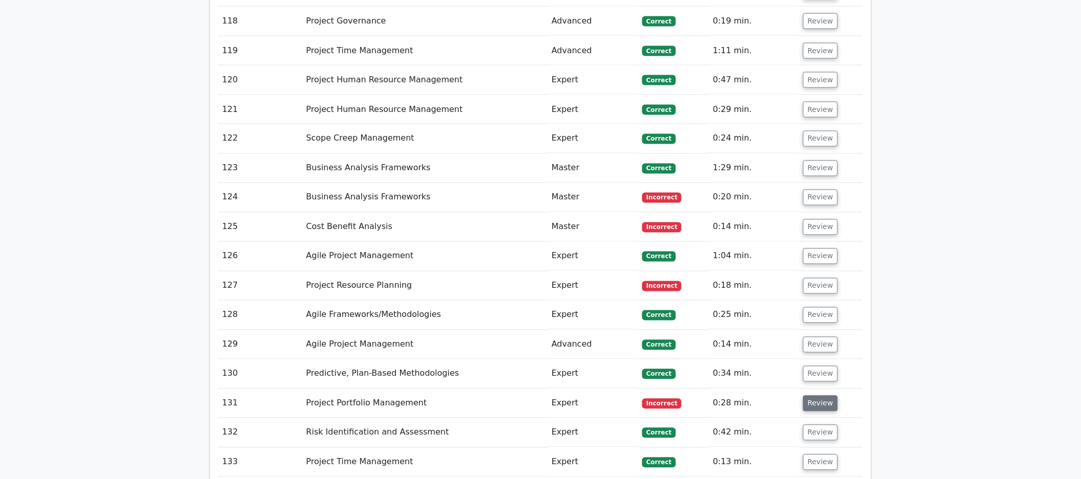
click at [821, 395] on button "Review" at bounding box center [820, 403] width 35 height 16
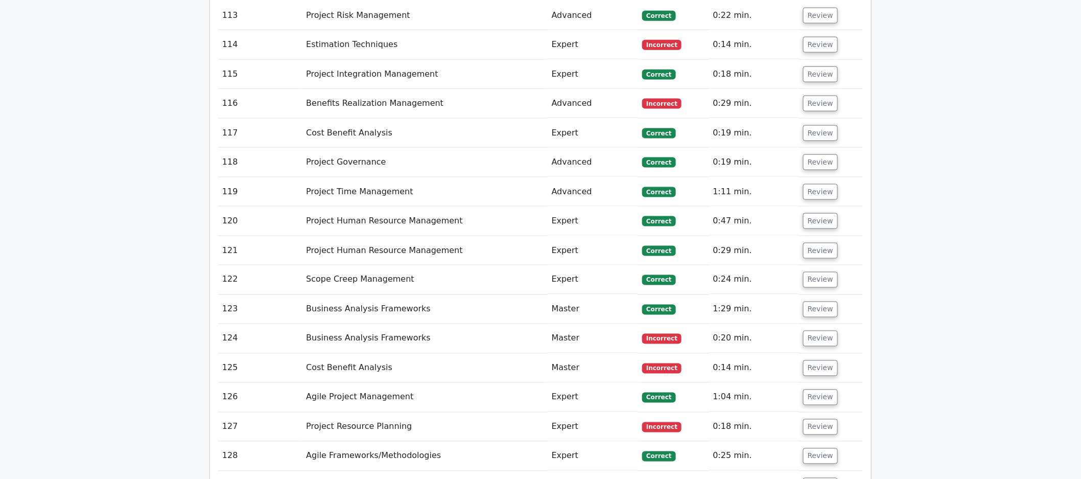
scroll to position [11889, 0]
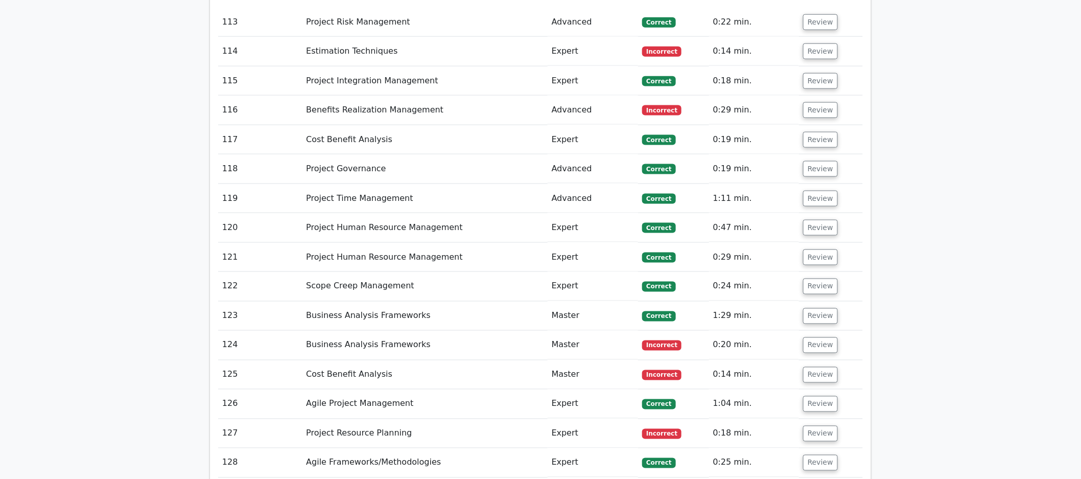
click at [590, 448] on td "Expert" at bounding box center [593, 462] width 91 height 29
click at [819, 426] on button "Review" at bounding box center [820, 434] width 35 height 16
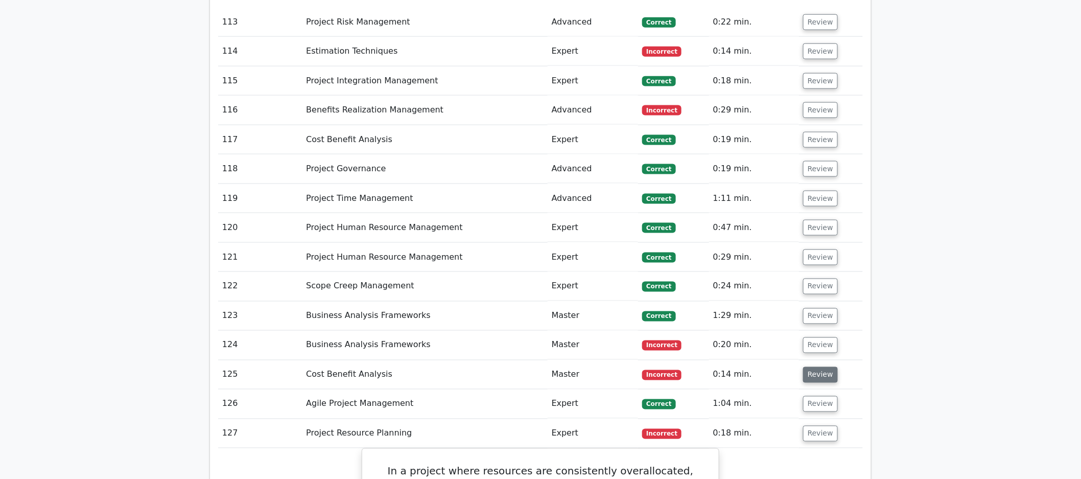
click at [813, 367] on button "Review" at bounding box center [820, 375] width 35 height 16
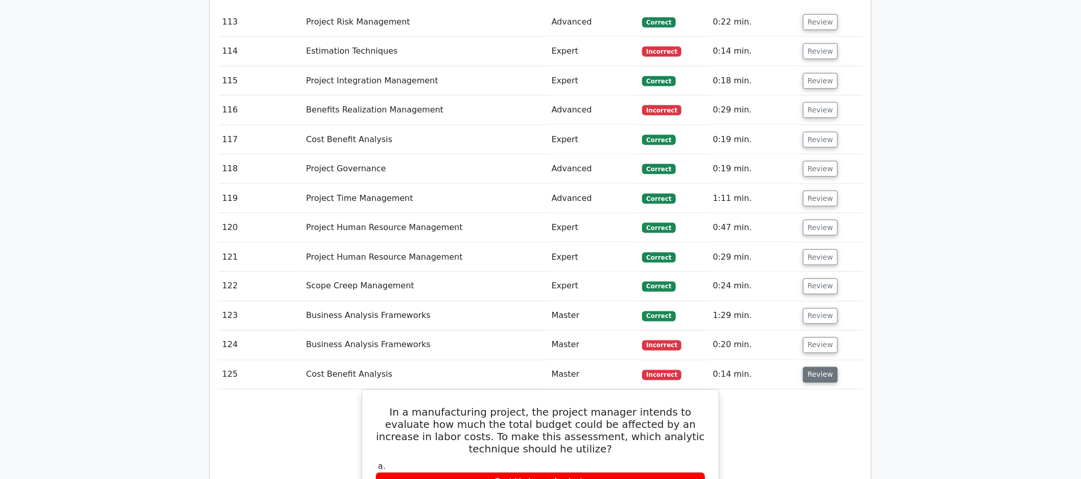
click at [813, 367] on button "Review" at bounding box center [820, 375] width 35 height 16
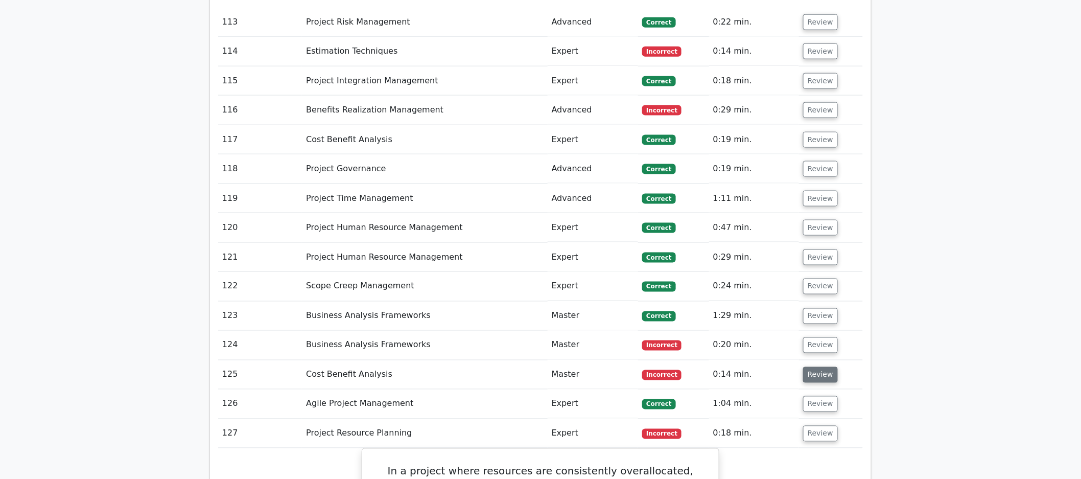
click at [810, 367] on button "Review" at bounding box center [820, 375] width 35 height 16
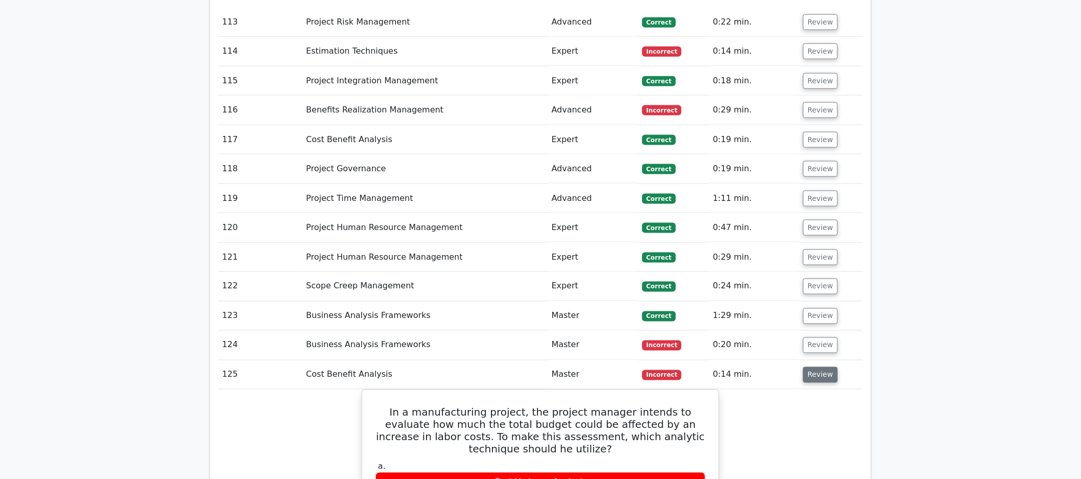
click at [810, 367] on button "Review" at bounding box center [820, 375] width 35 height 16
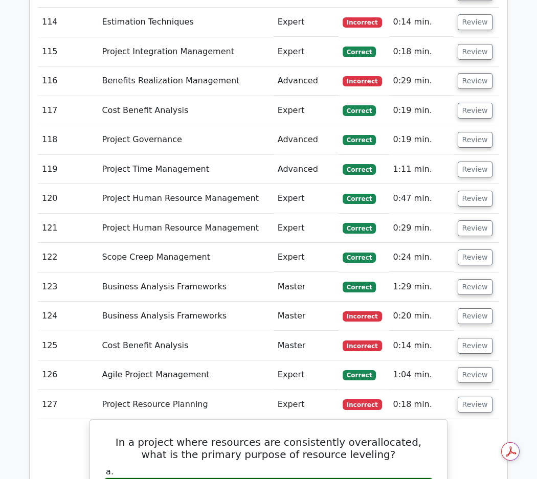
scroll to position [11888, 0]
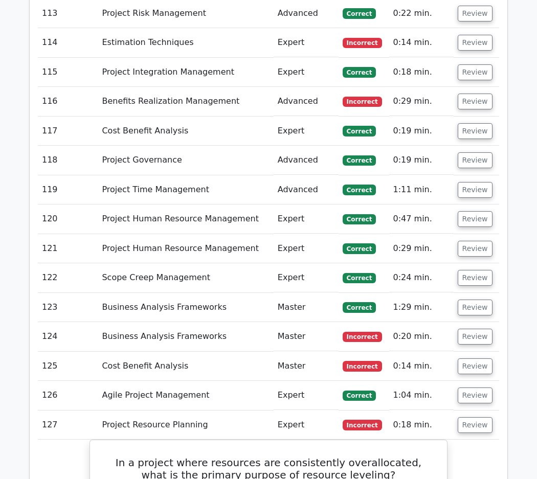
click at [285, 381] on td "Expert" at bounding box center [305, 395] width 65 height 29
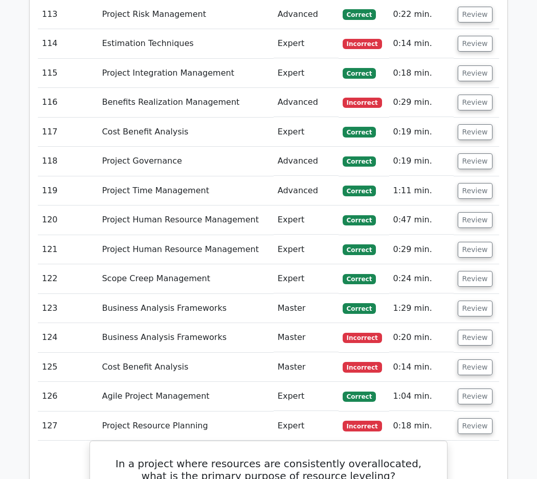
scroll to position [11862, 0]
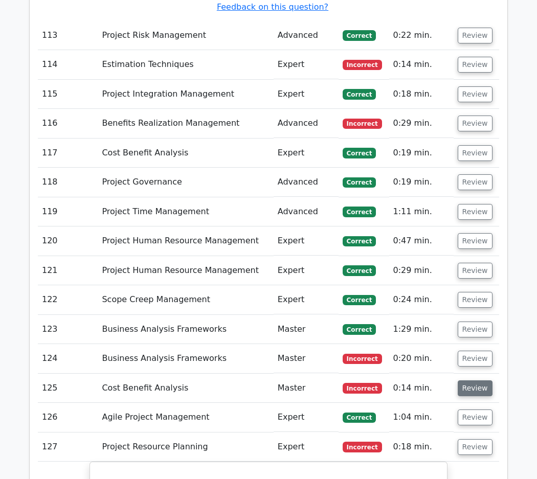
click at [474, 380] on button "Review" at bounding box center [474, 388] width 35 height 16
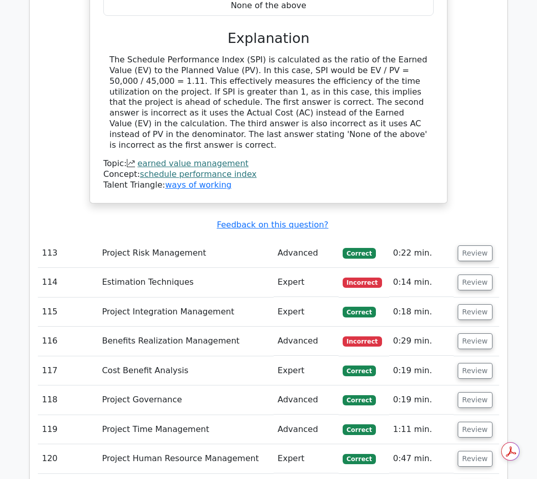
scroll to position [11645, 0]
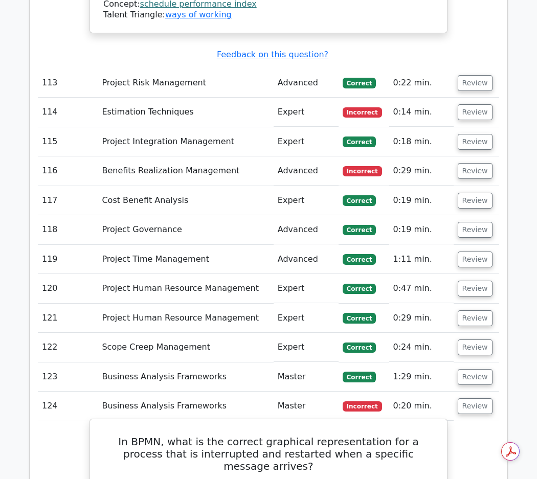
scroll to position [11819, 0]
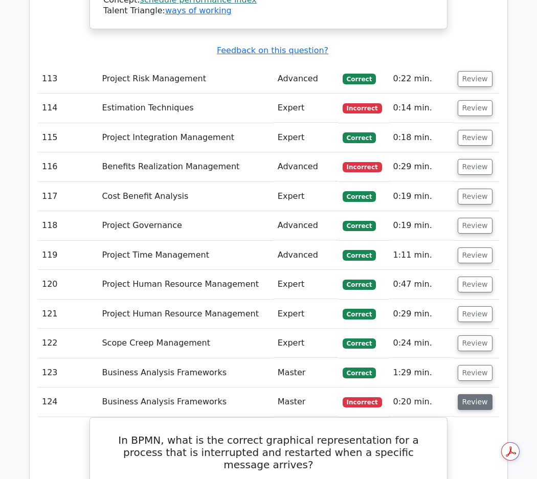
click at [467, 394] on button "Review" at bounding box center [474, 402] width 35 height 16
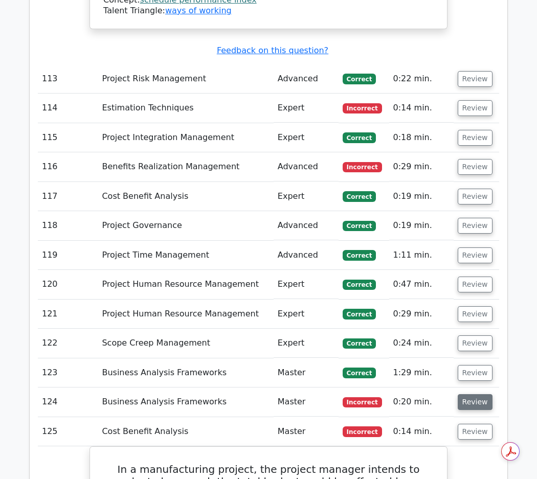
click at [476, 394] on button "Review" at bounding box center [474, 402] width 35 height 16
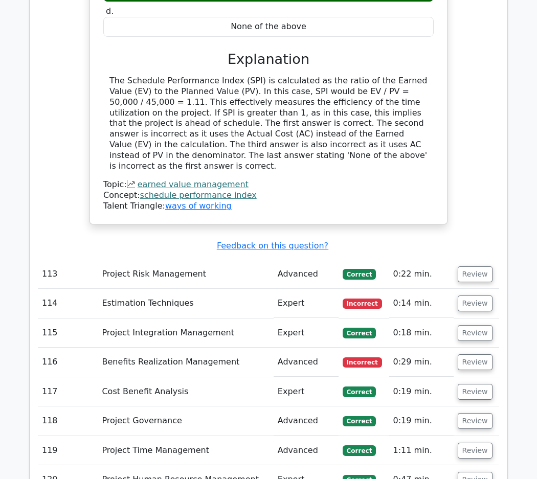
scroll to position [11613, 0]
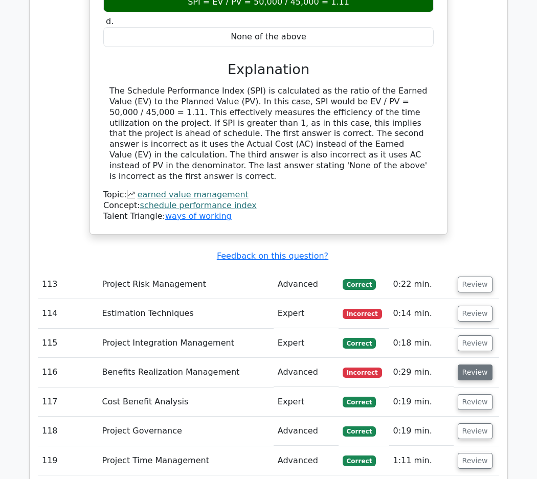
click at [468, 364] on button "Review" at bounding box center [474, 372] width 35 height 16
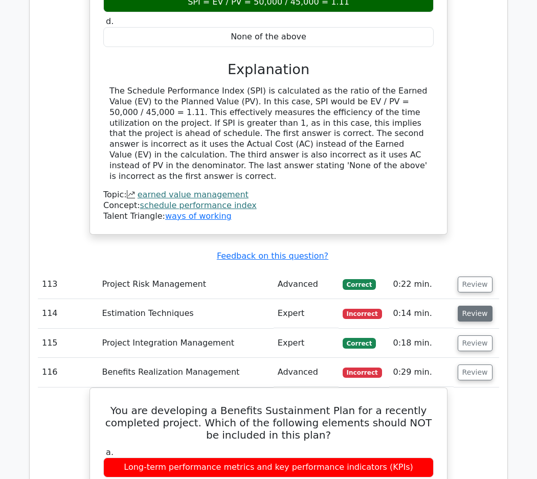
click at [469, 306] on button "Review" at bounding box center [474, 314] width 35 height 16
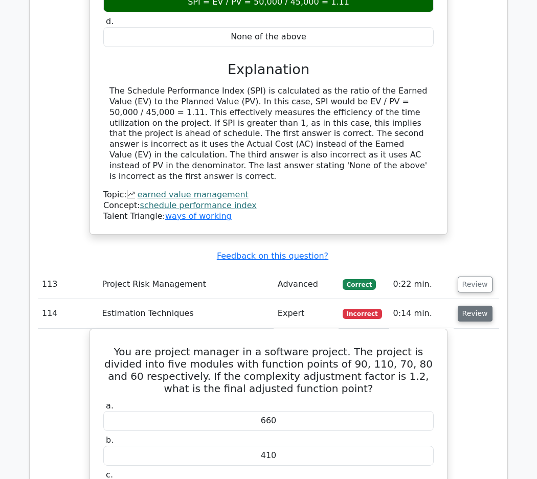
click at [470, 306] on button "Review" at bounding box center [474, 314] width 35 height 16
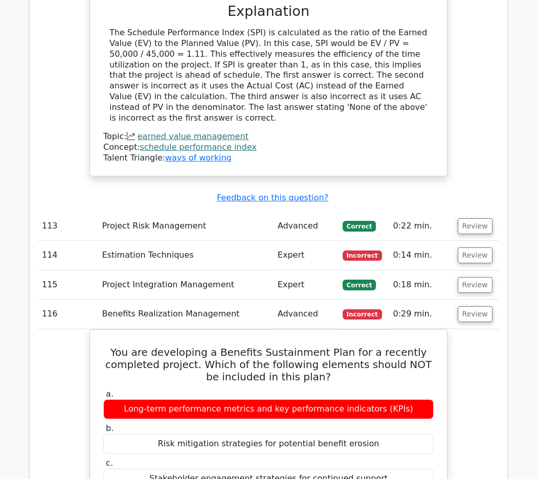
scroll to position [11672, 0]
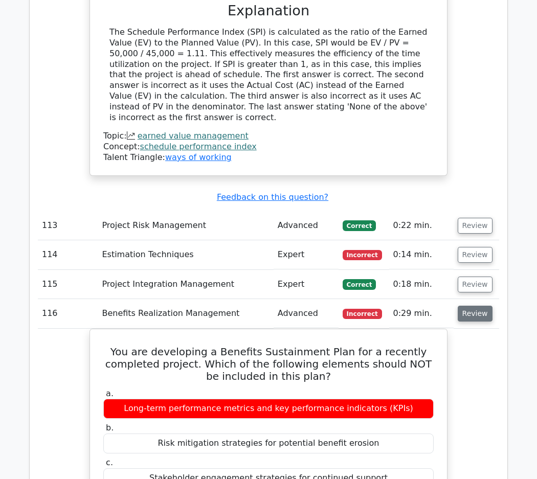
click at [470, 306] on button "Review" at bounding box center [474, 314] width 35 height 16
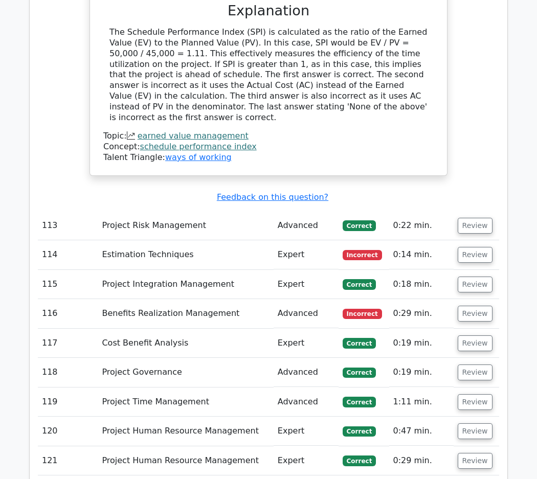
scroll to position [11565, 0]
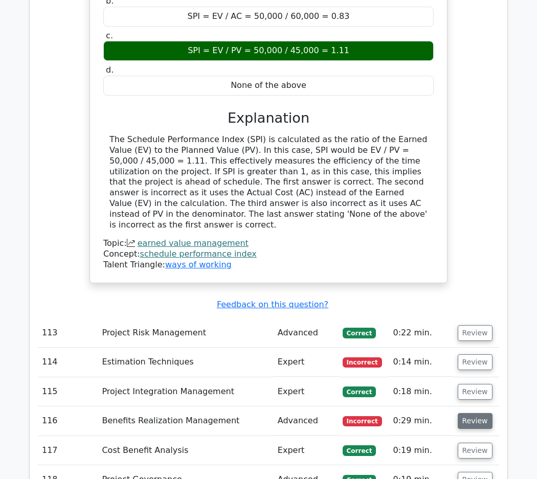
click at [478, 413] on button "Review" at bounding box center [474, 421] width 35 height 16
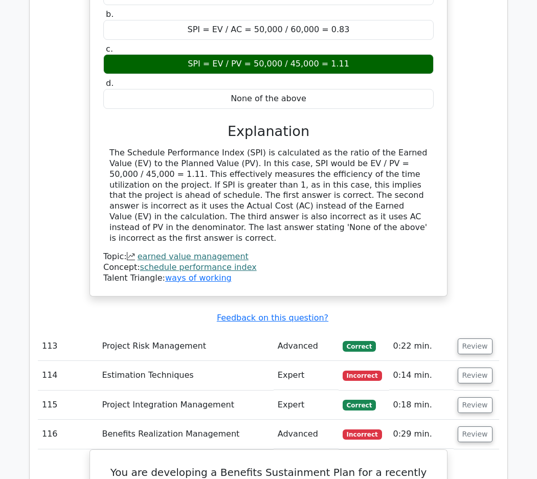
scroll to position [11545, 0]
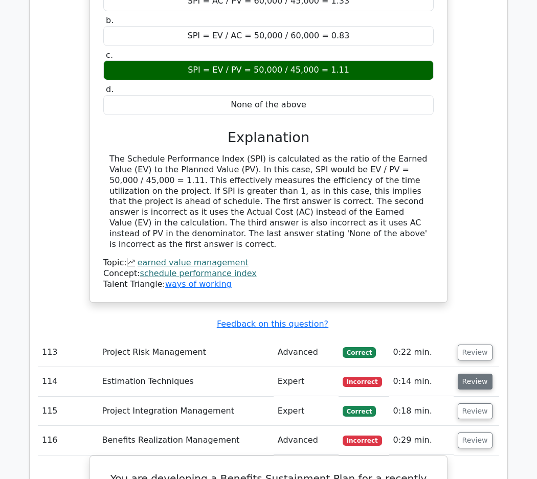
click at [485, 374] on button "Review" at bounding box center [474, 382] width 35 height 16
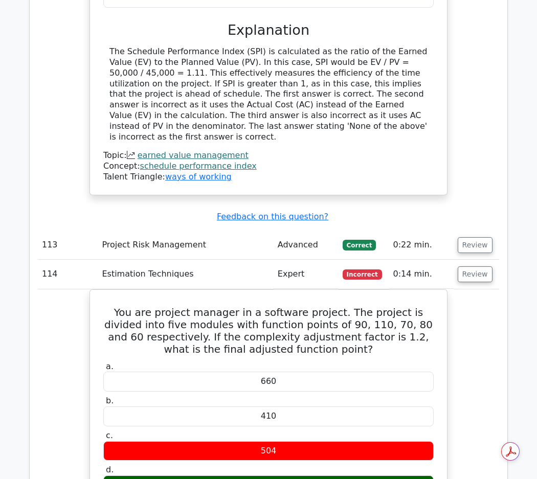
scroll to position [11657, 0]
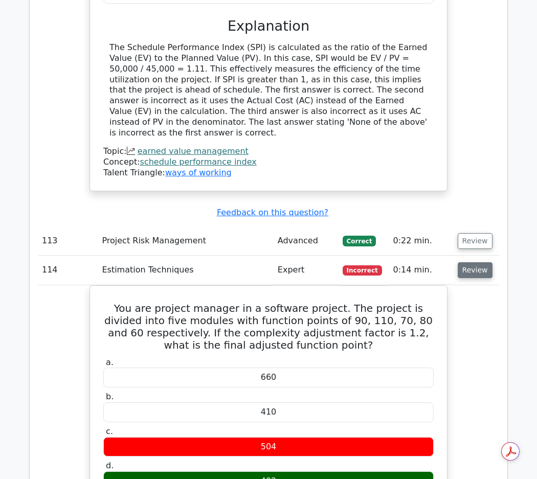
click at [476, 262] on button "Review" at bounding box center [474, 270] width 35 height 16
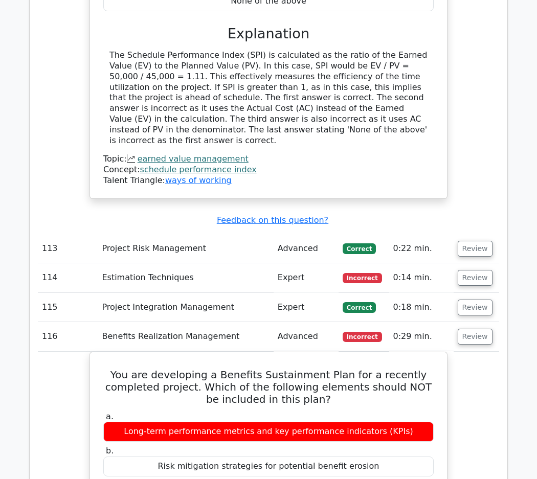
scroll to position [11641, 0]
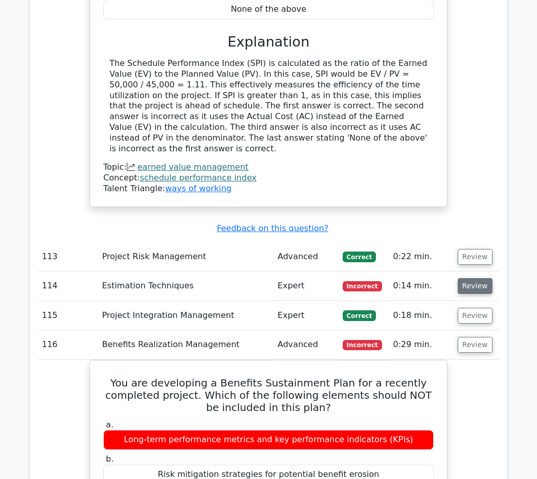
click at [468, 278] on button "Review" at bounding box center [474, 286] width 35 height 16
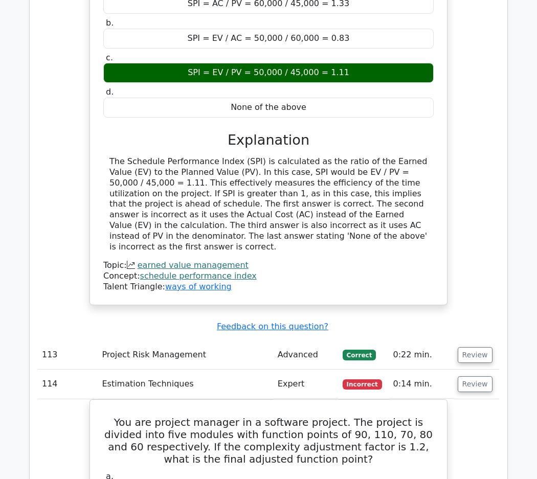
scroll to position [11543, 0]
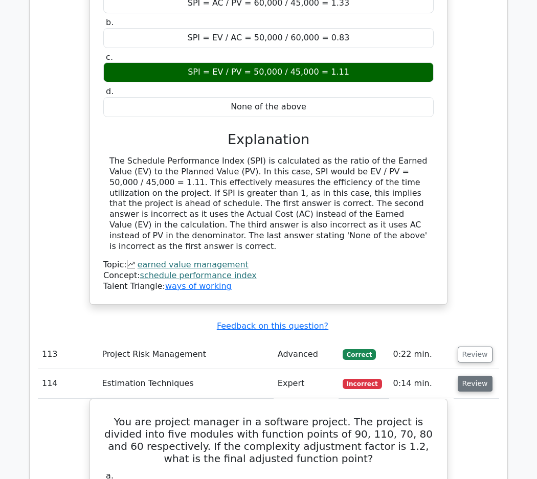
click at [468, 376] on button "Review" at bounding box center [474, 384] width 35 height 16
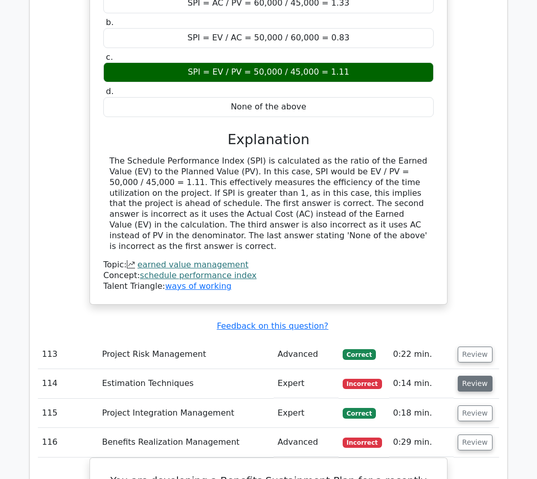
click at [469, 376] on button "Review" at bounding box center [474, 384] width 35 height 16
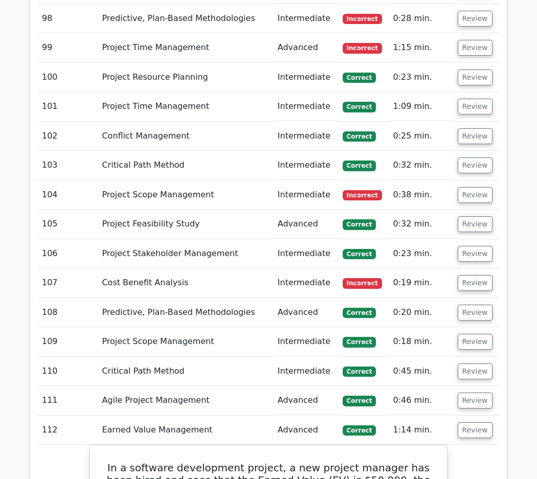
scroll to position [10998, 0]
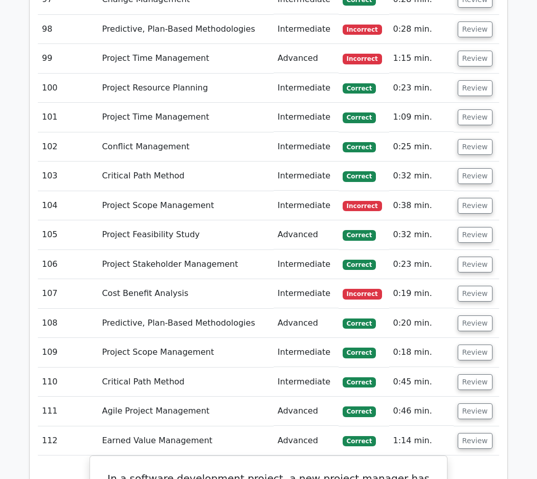
drag, startPoint x: 439, startPoint y: 238, endPoint x: 462, endPoint y: 209, distance: 36.7
click at [467, 433] on button "Review" at bounding box center [474, 441] width 35 height 16
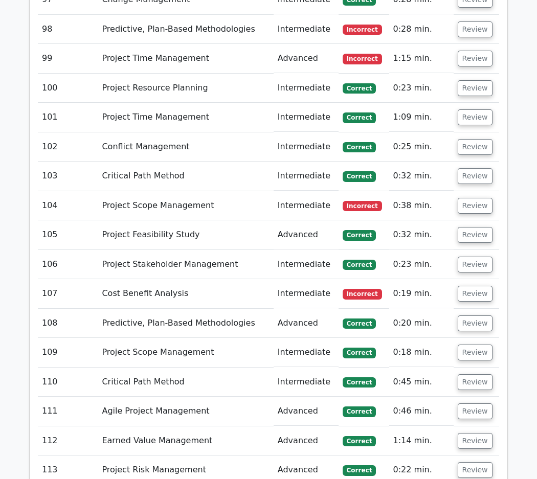
click at [191, 455] on td "Project Risk Management" at bounding box center [185, 469] width 175 height 29
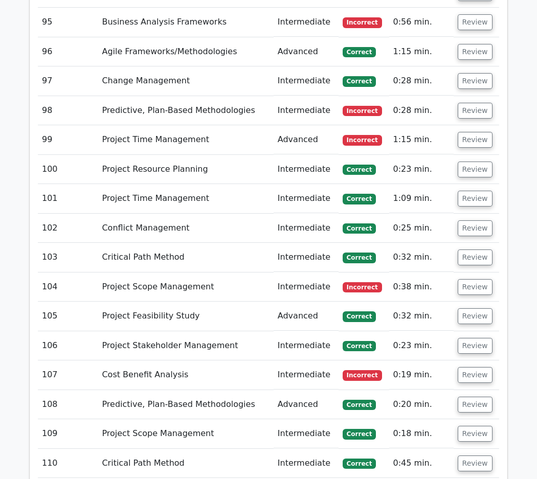
scroll to position [10906, 0]
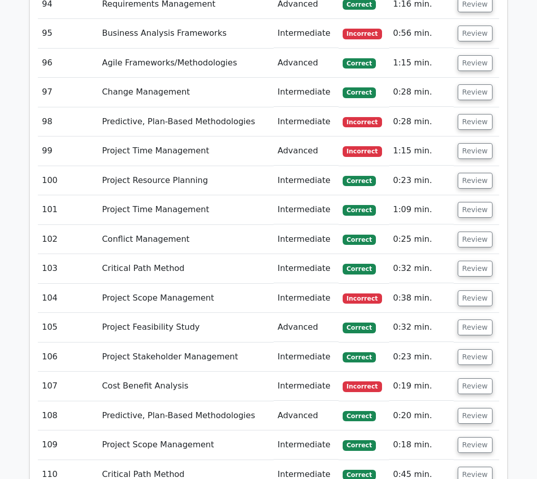
click at [453, 371] on td "Review" at bounding box center [475, 385] width 45 height 29
click at [467, 378] on button "Review" at bounding box center [474, 386] width 35 height 16
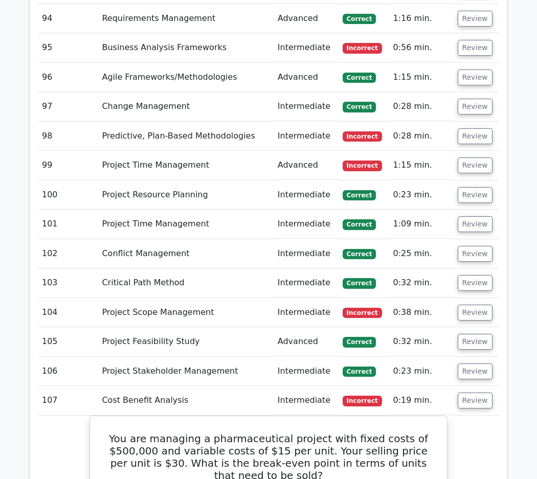
scroll to position [10889, 0]
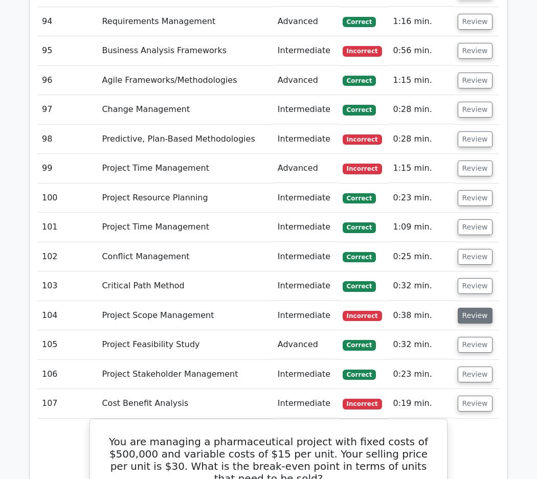
click at [470, 308] on button "Review" at bounding box center [474, 316] width 35 height 16
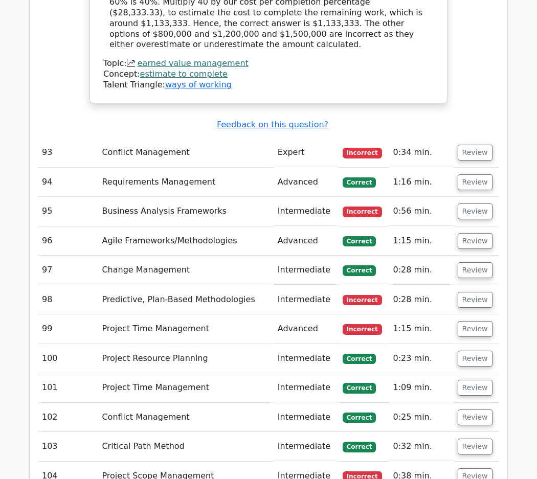
scroll to position [10719, 0]
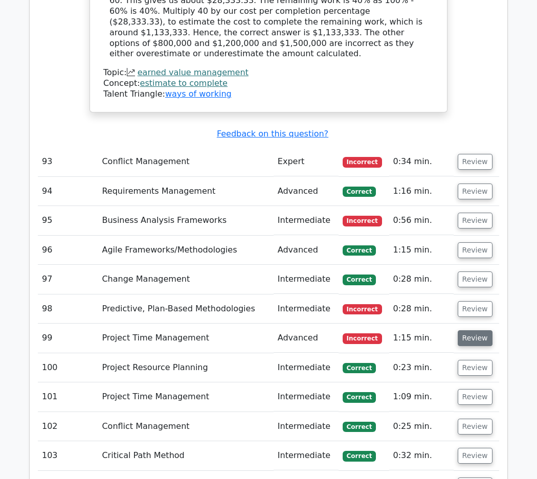
click at [476, 330] on button "Review" at bounding box center [474, 338] width 35 height 16
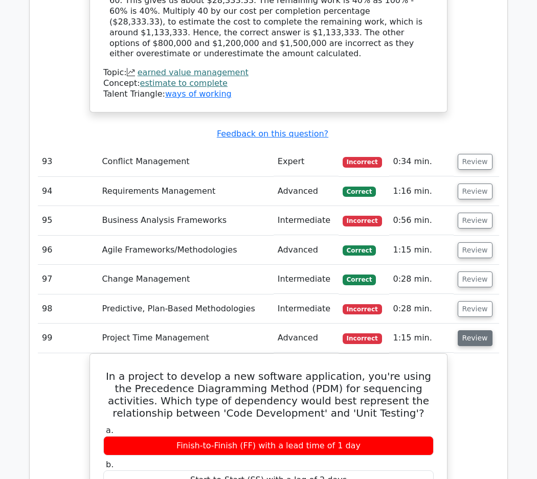
click at [476, 330] on button "Review" at bounding box center [474, 338] width 35 height 16
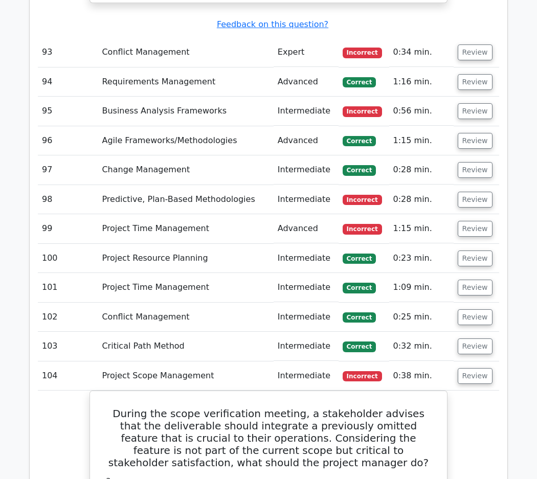
scroll to position [10829, 0]
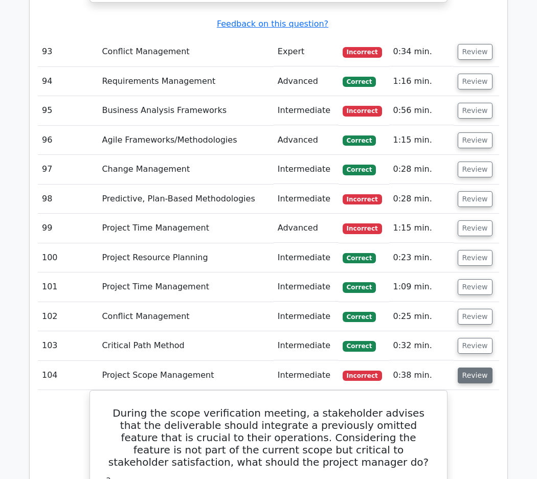
click at [477, 367] on button "Review" at bounding box center [474, 375] width 35 height 16
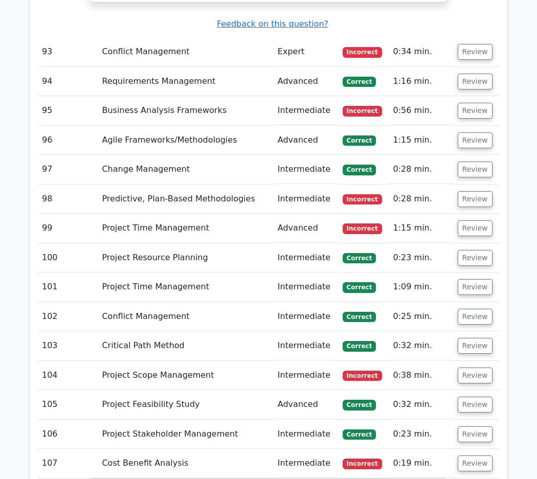
scroll to position [10730, 0]
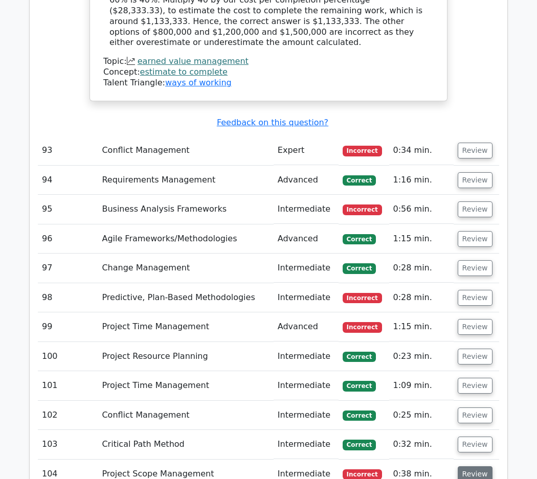
click at [458, 466] on button "Review" at bounding box center [474, 474] width 35 height 16
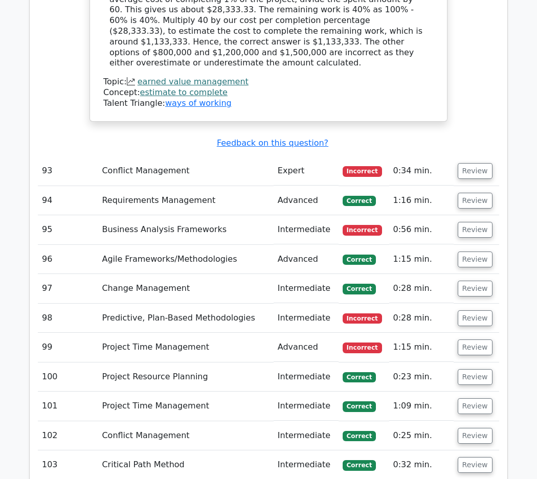
scroll to position [10652, 0]
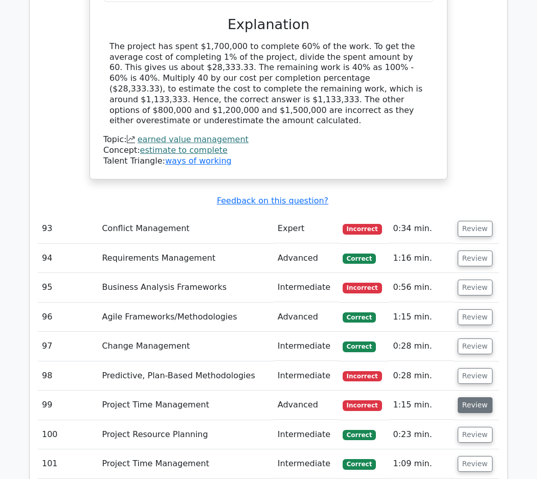
click at [460, 397] on button "Review" at bounding box center [474, 405] width 35 height 16
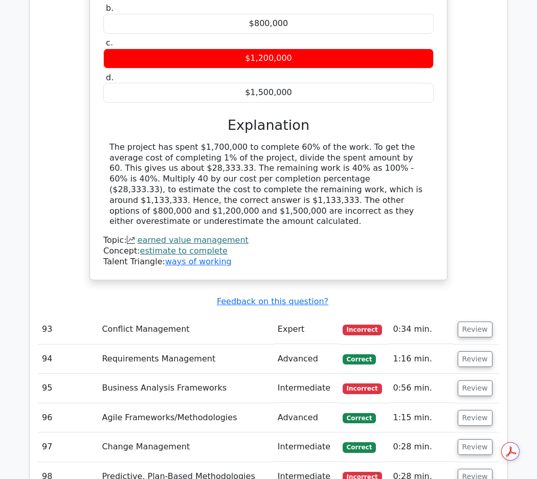
scroll to position [10543, 0]
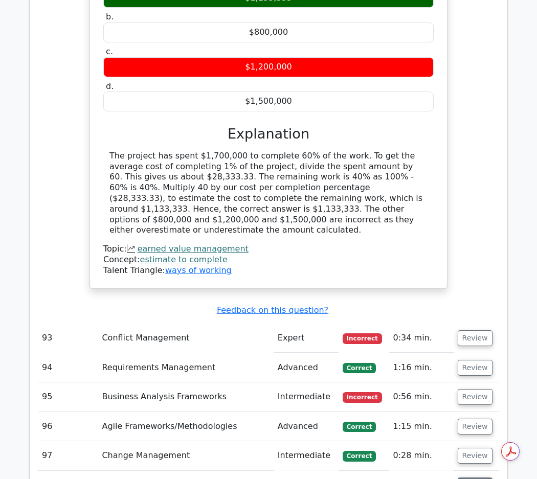
click at [479, 477] on button "Review" at bounding box center [474, 485] width 35 height 16
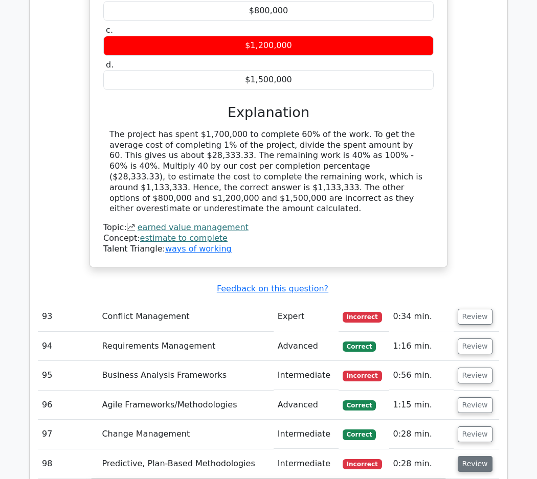
scroll to position [10563, 0]
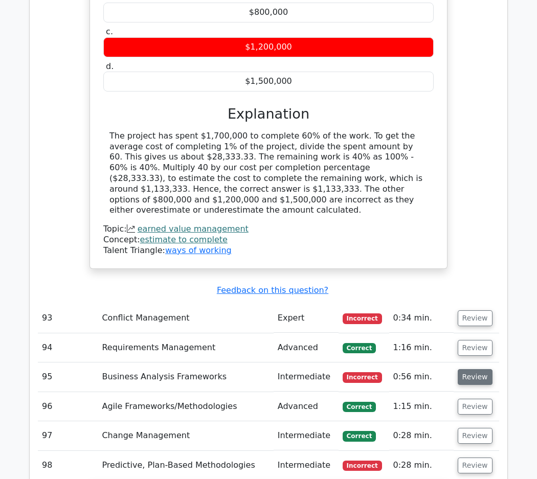
click at [462, 369] on button "Review" at bounding box center [474, 377] width 35 height 16
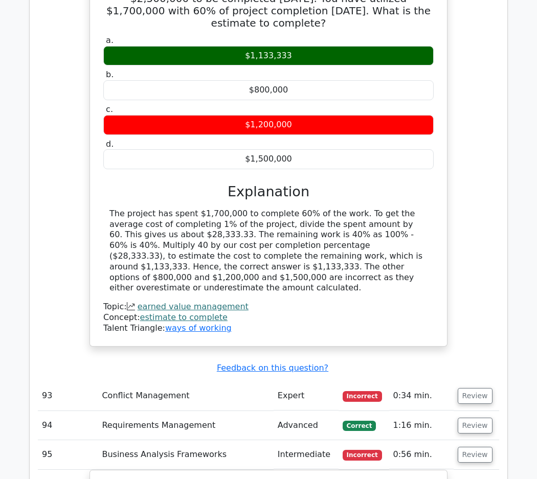
scroll to position [10484, 0]
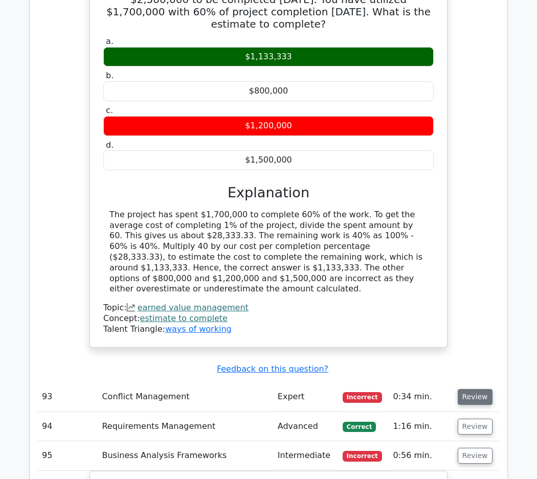
click at [471, 389] on button "Review" at bounding box center [474, 397] width 35 height 16
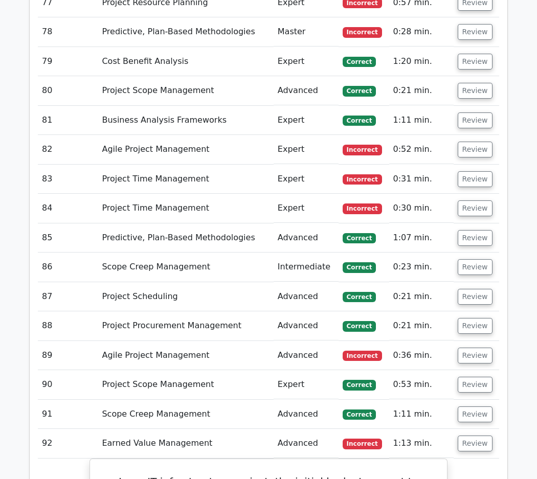
scroll to position [9981, 0]
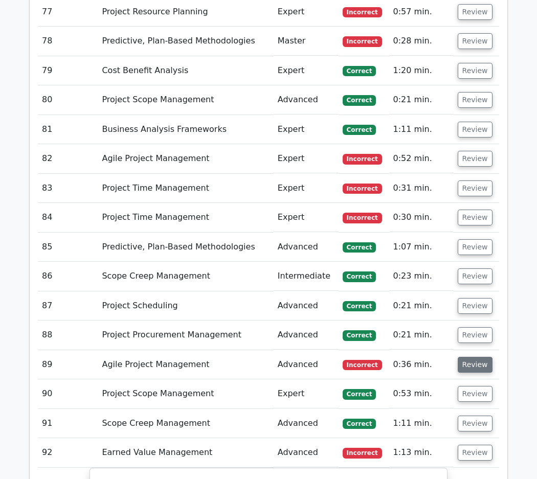
click at [463, 357] on button "Review" at bounding box center [474, 365] width 35 height 16
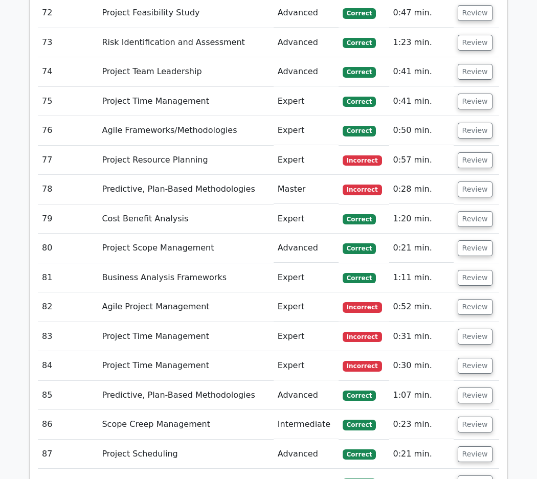
scroll to position [9813, 0]
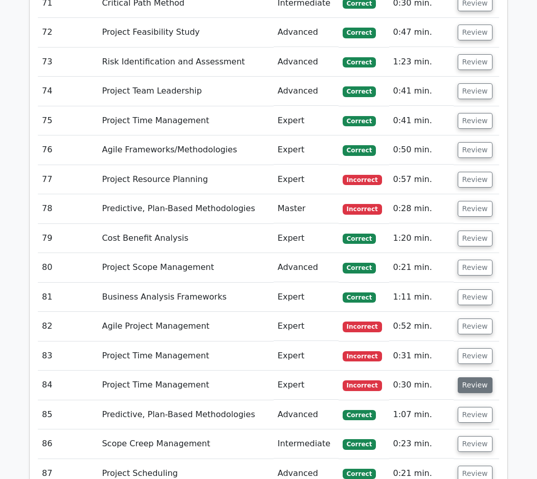
click at [473, 377] on button "Review" at bounding box center [474, 385] width 35 height 16
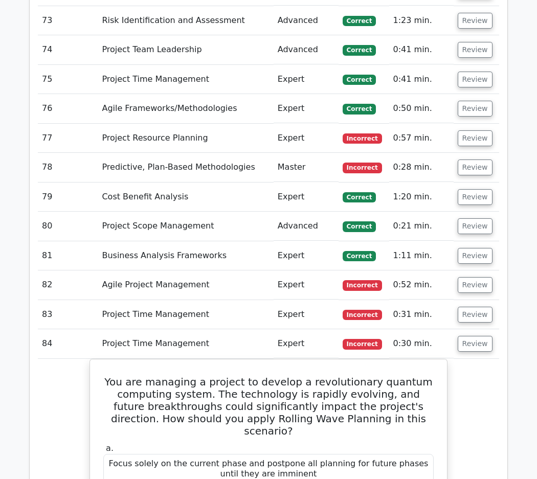
scroll to position [9857, 0]
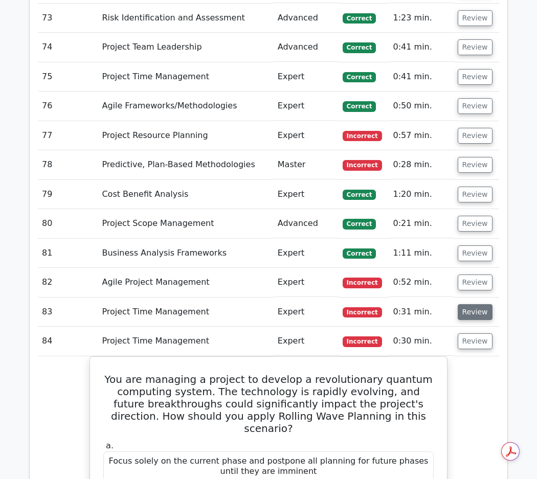
click at [461, 304] on button "Review" at bounding box center [474, 312] width 35 height 16
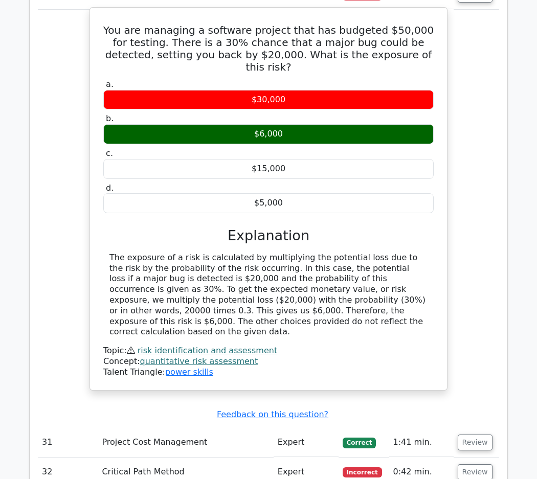
scroll to position [4280, 0]
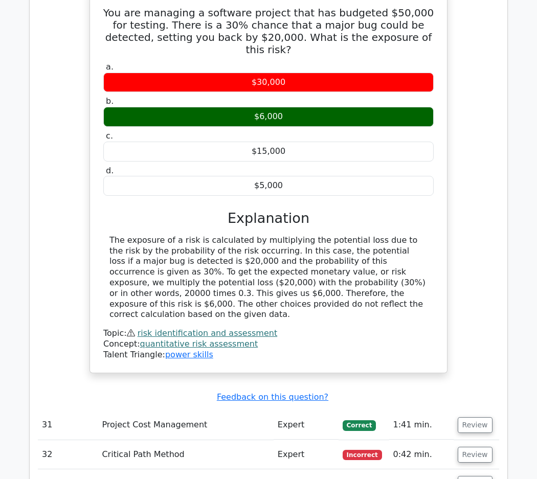
scroll to position [4822, 0]
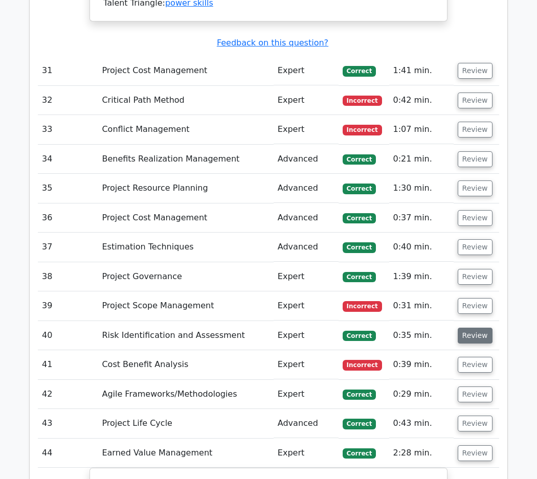
click at [458, 328] on button "Review" at bounding box center [474, 336] width 35 height 16
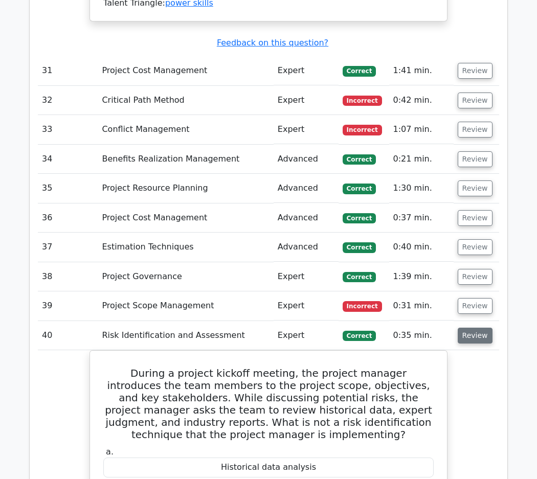
click at [478, 328] on button "Review" at bounding box center [474, 336] width 35 height 16
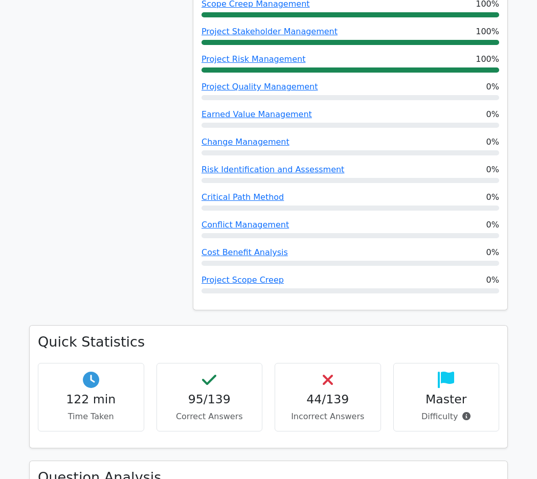
scroll to position [784, 0]
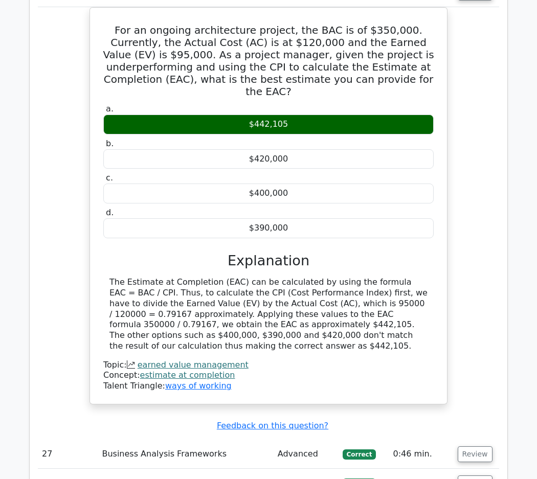
scroll to position [3762, 0]
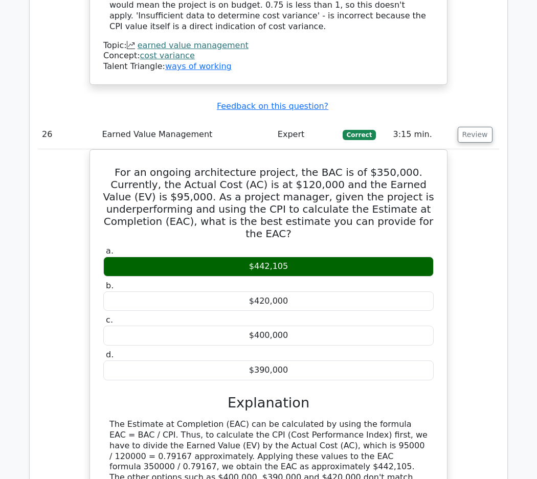
click at [468, 188] on div "For an ongoing architecture project, the BAC is of $350,000. Currently, the Act…" at bounding box center [268, 353] width 461 height 409
click at [466, 127] on button "Review" at bounding box center [474, 135] width 35 height 16
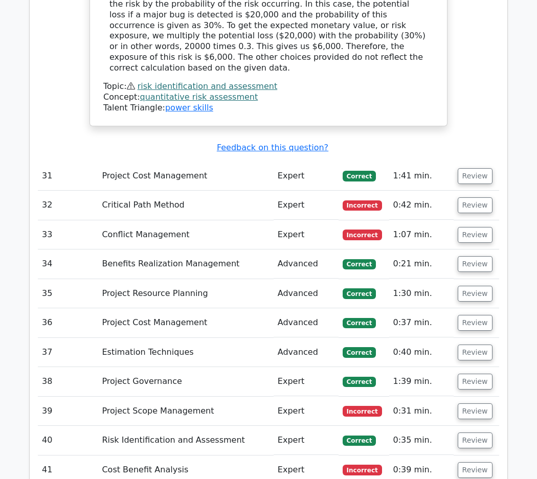
scroll to position [4275, 0]
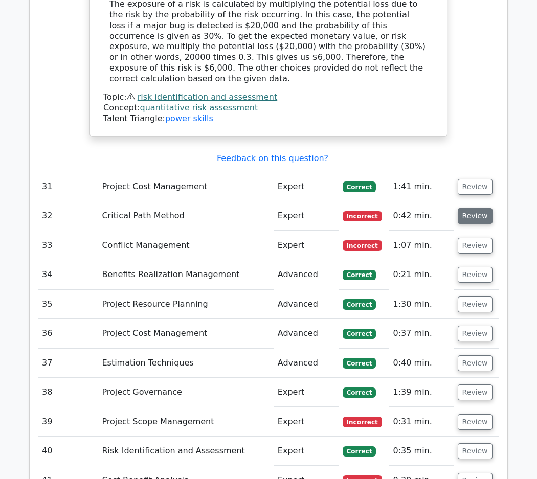
click at [461, 208] on button "Review" at bounding box center [474, 216] width 35 height 16
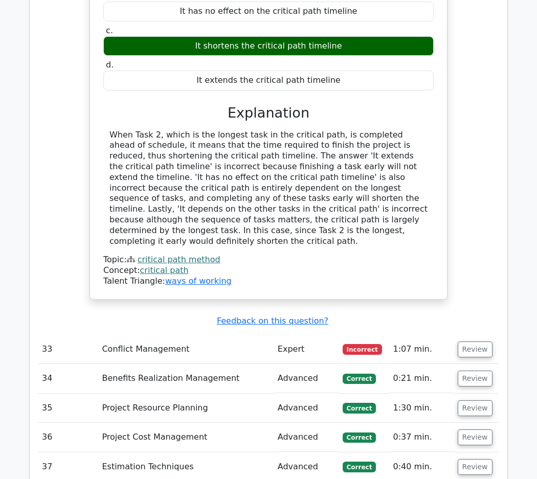
scroll to position [4638, 0]
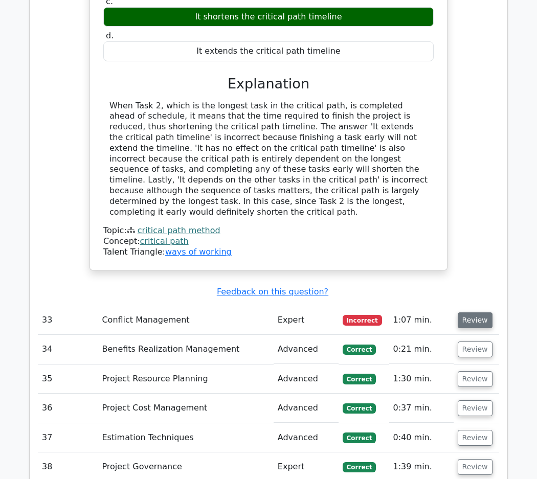
drag, startPoint x: 420, startPoint y: 218, endPoint x: 471, endPoint y: 228, distance: 51.5
click at [432, 306] on td "1:07 min." at bounding box center [421, 320] width 64 height 29
click at [471, 312] on button "Review" at bounding box center [474, 320] width 35 height 16
click at [451, 184] on div "Your project has a defined critical path with 4 tasks. Task 2, the longest task…" at bounding box center [268, 75] width 461 height 415
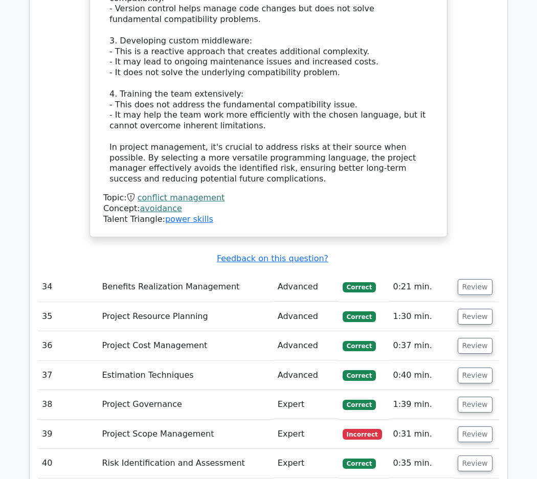
scroll to position [5444, 0]
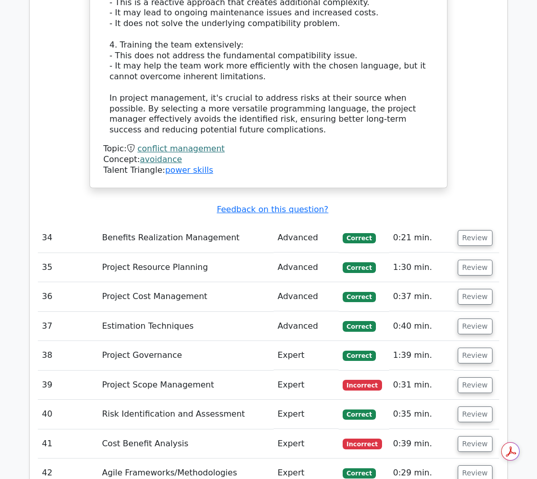
click at [287, 370] on td "Expert" at bounding box center [305, 384] width 65 height 29
click at [486, 377] on button "Review" at bounding box center [474, 385] width 35 height 16
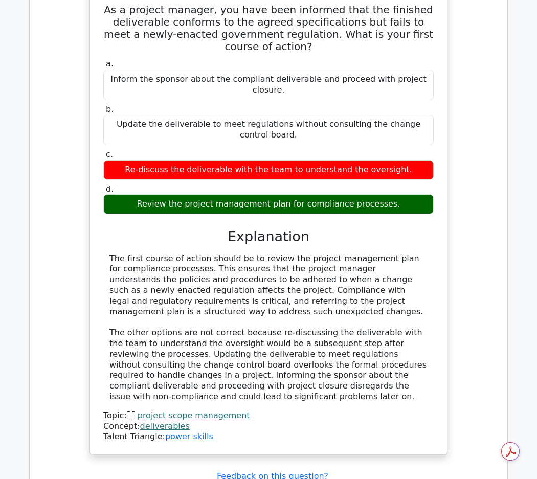
scroll to position [5941, 0]
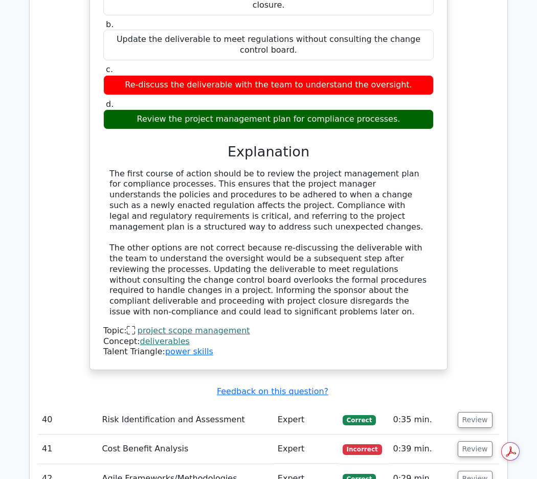
click at [314, 434] on td "Expert" at bounding box center [305, 448] width 65 height 29
click at [469, 441] on button "Review" at bounding box center [474, 449] width 35 height 16
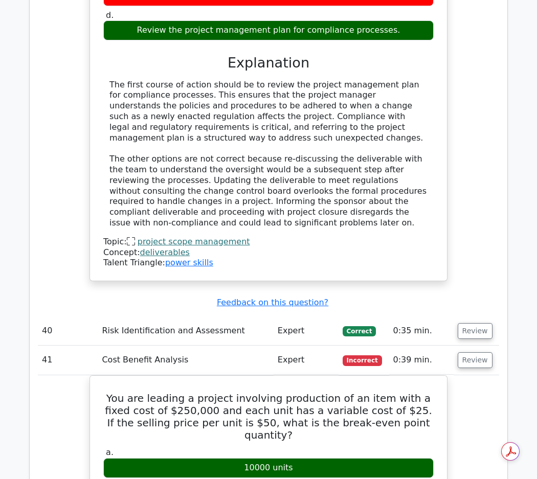
scroll to position [6032, 0]
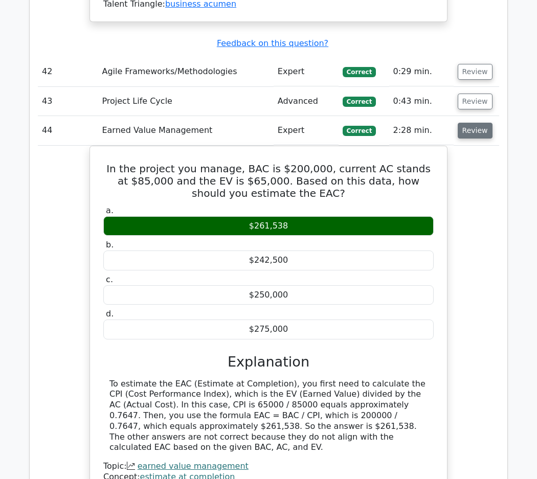
click at [482, 123] on button "Review" at bounding box center [474, 131] width 35 height 16
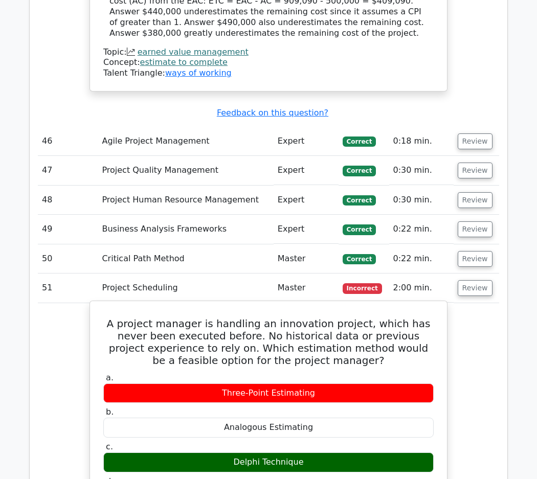
scroll to position [7352, 0]
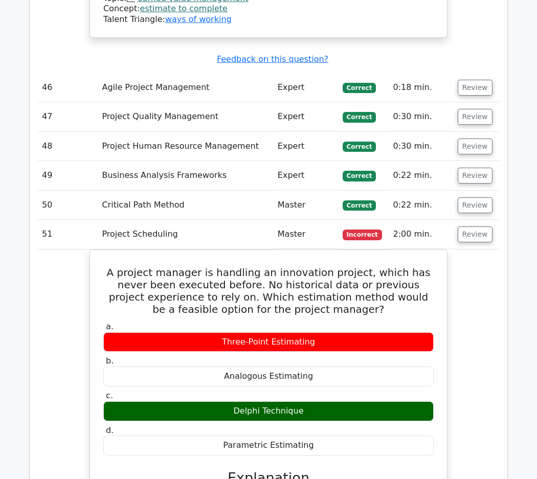
click at [470, 249] on div "A project manager is handling an innovation project, which has never been execu…" at bounding box center [268, 473] width 461 height 449
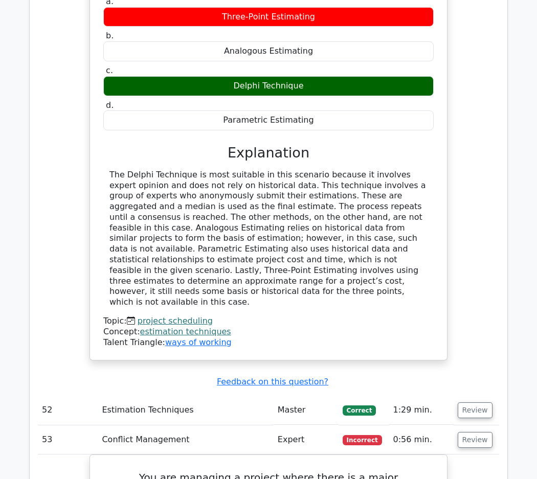
scroll to position [7698, 0]
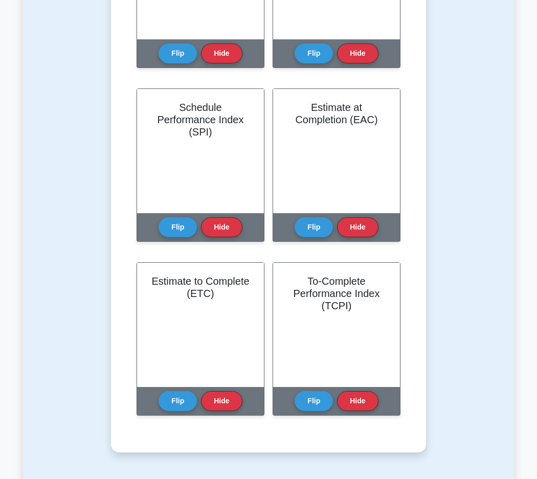
scroll to position [704, 0]
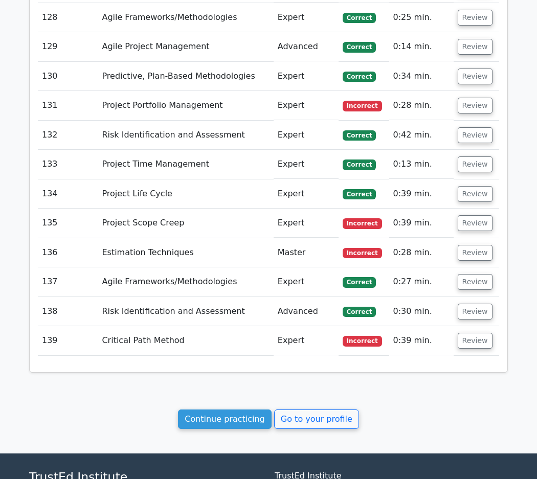
scroll to position [5613, 0]
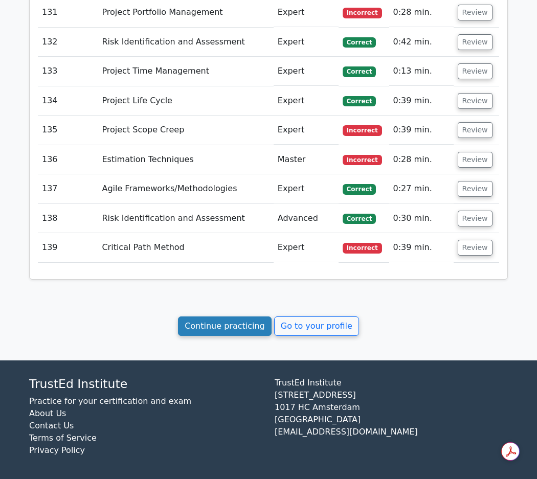
click at [240, 323] on link "Continue practicing" at bounding box center [225, 325] width 94 height 19
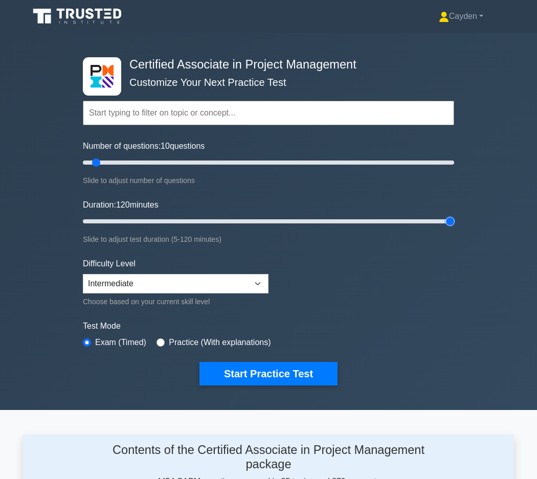
drag, startPoint x: 108, startPoint y: 221, endPoint x: 475, endPoint y: 216, distance: 366.4
type input "120"
click at [454, 216] on input "Duration: 120 minutes" at bounding box center [268, 221] width 371 height 12
drag, startPoint x: 95, startPoint y: 162, endPoint x: 281, endPoint y: 174, distance: 186.4
type input "110"
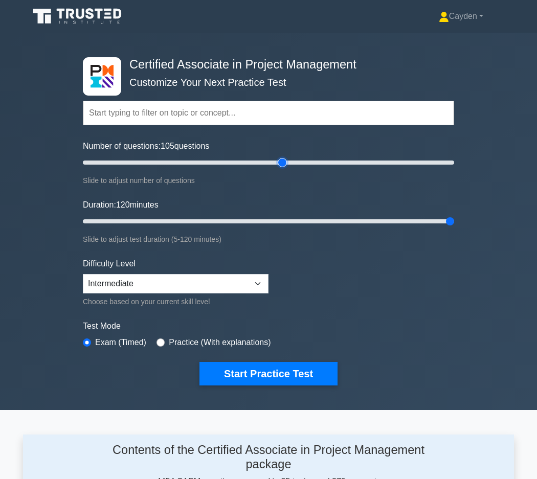
click at [281, 169] on input "Number of questions: 105 questions" at bounding box center [268, 162] width 371 height 12
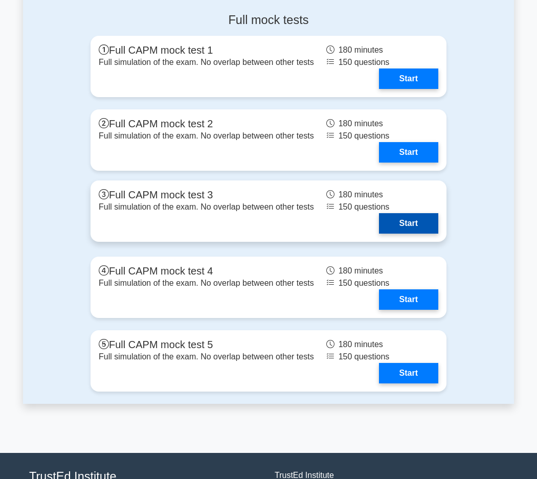
scroll to position [3126, 0]
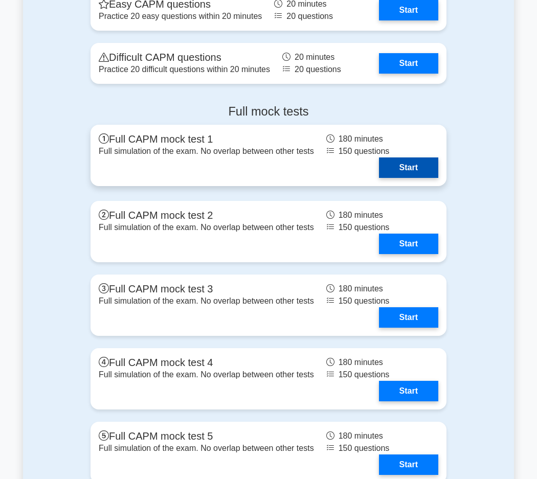
click at [379, 157] on link "Start" at bounding box center [408, 167] width 59 height 20
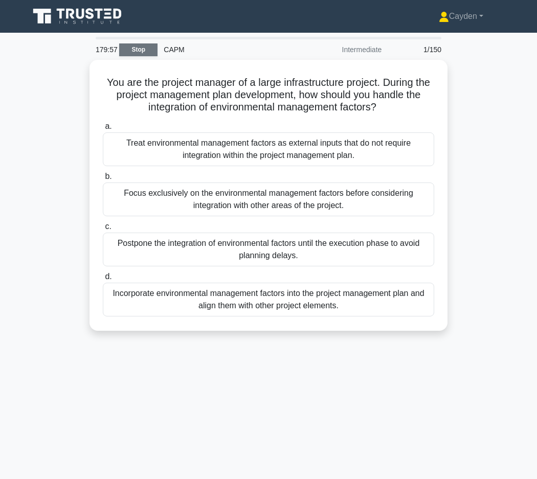
click at [142, 52] on link "Stop" at bounding box center [138, 49] width 38 height 13
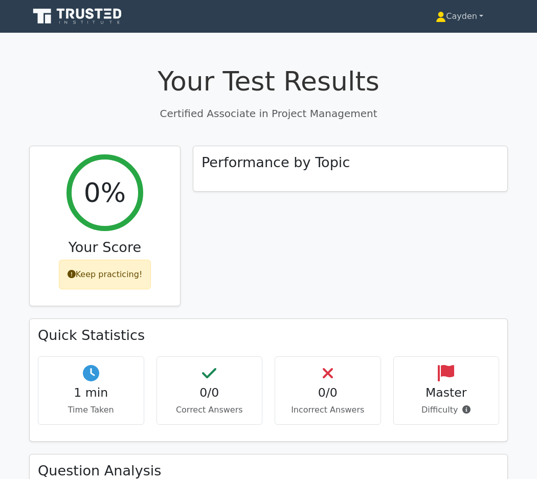
click at [470, 11] on link "Cayden" at bounding box center [459, 16] width 97 height 20
click at [442, 38] on link "Profile" at bounding box center [451, 40] width 81 height 16
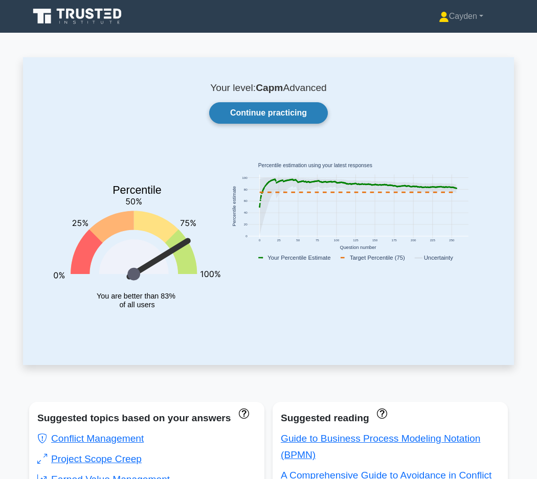
click at [270, 110] on link "Continue practicing" at bounding box center [268, 112] width 119 height 21
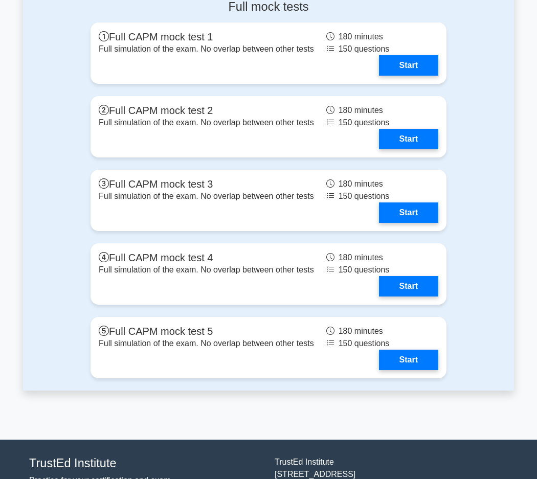
scroll to position [2921, 0]
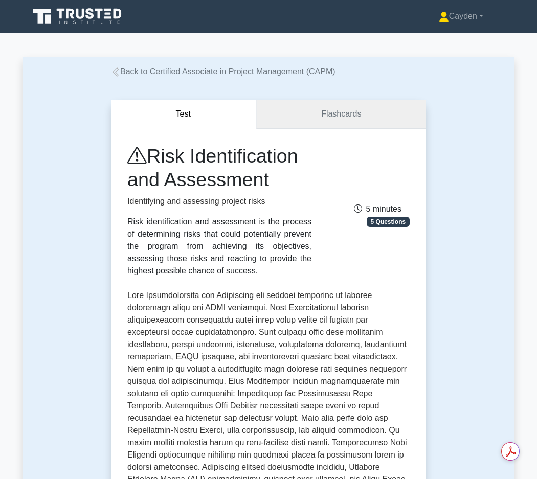
click at [346, 119] on link "Flashcards" at bounding box center [341, 114] width 170 height 29
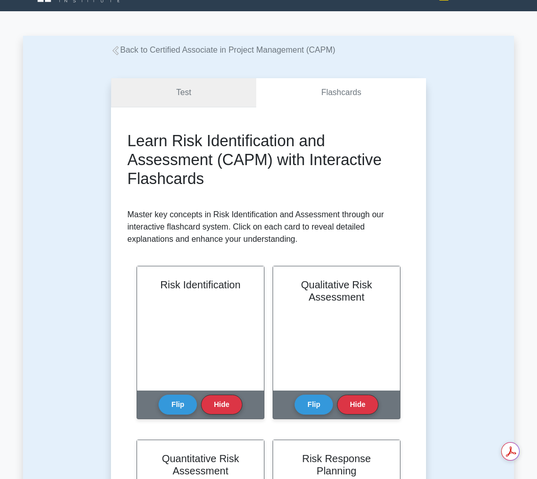
click at [219, 86] on link "Test" at bounding box center [183, 92] width 145 height 29
